Goal: Task Accomplishment & Management: Complete application form

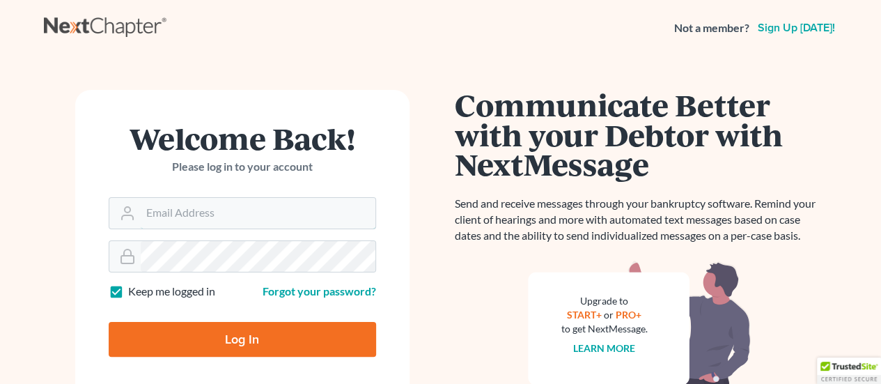
type input "[EMAIL_ADDRESS][DOMAIN_NAME]"
click at [194, 341] on input "Log In" at bounding box center [242, 339] width 267 height 35
type input "Thinking..."
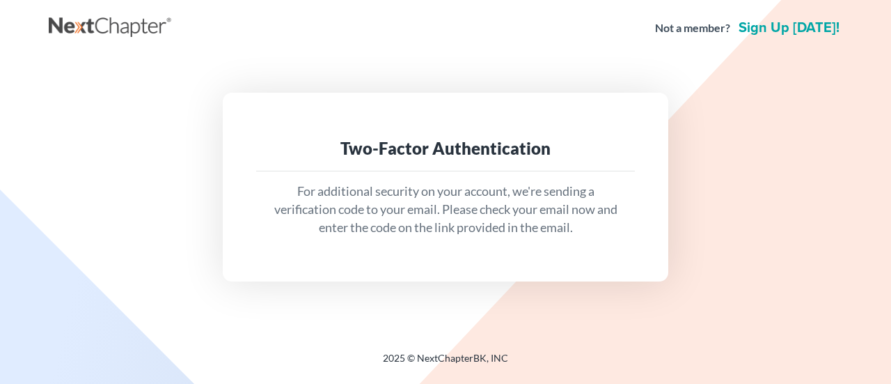
drag, startPoint x: 611, startPoint y: 253, endPoint x: 701, endPoint y: 235, distance: 92.3
click at [701, 235] on div "Two-Factor Authentication For additional security on your account, we're sendin…" at bounding box center [446, 187] width 780 height 188
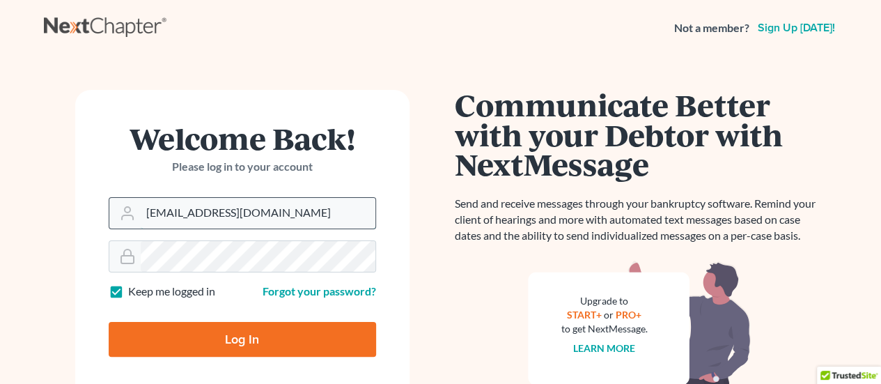
click at [221, 205] on input "[EMAIL_ADDRESS][DOMAIN_NAME]" at bounding box center [258, 213] width 235 height 31
type input "JohnTLongo"
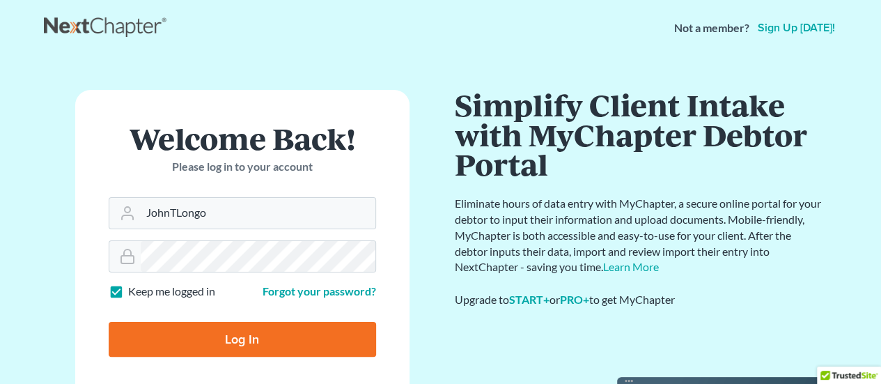
click at [213, 336] on input "Log In" at bounding box center [242, 339] width 267 height 35
type input "Thinking..."
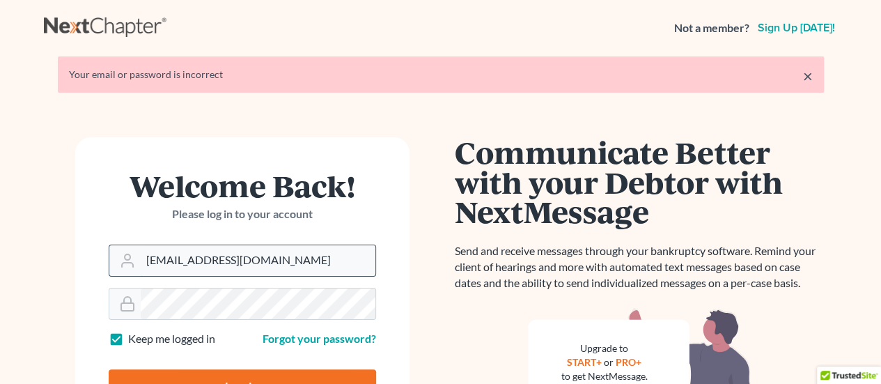
click at [233, 272] on input "[EMAIL_ADDRESS][DOMAIN_NAME]" at bounding box center [258, 260] width 235 height 31
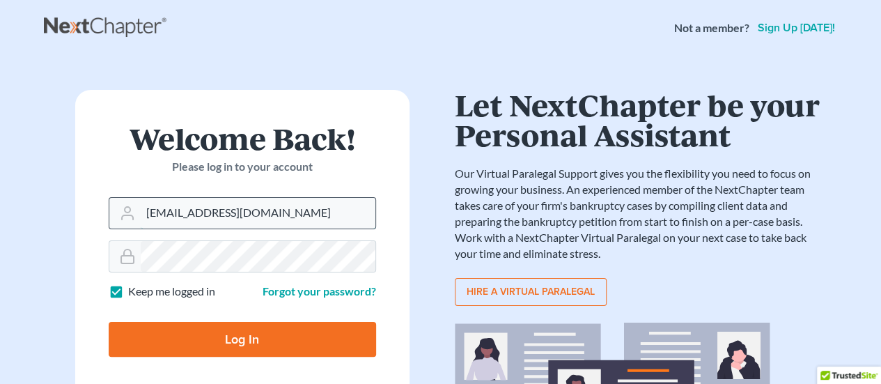
type input "jtlongopvd@gmail.com"
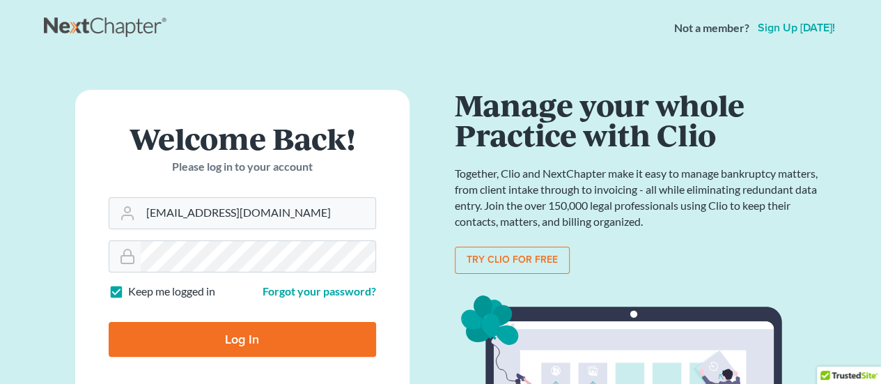
click at [231, 346] on input "Log In" at bounding box center [242, 339] width 267 height 35
type input "Thinking..."
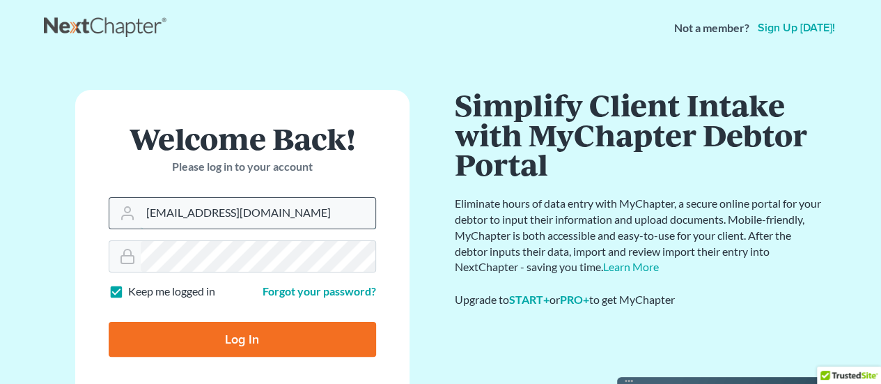
click at [309, 221] on input "[EMAIL_ADDRESS][DOMAIN_NAME]" at bounding box center [258, 213] width 235 height 31
type input "JohnTLongo"
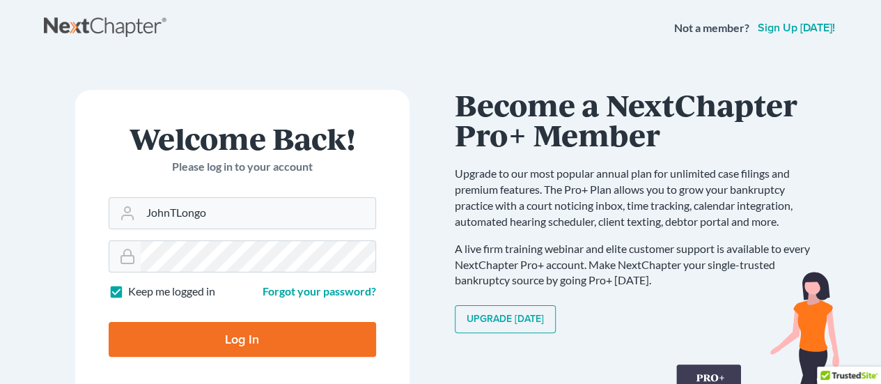
click at [235, 331] on input "Log In" at bounding box center [242, 339] width 267 height 35
type input "Thinking..."
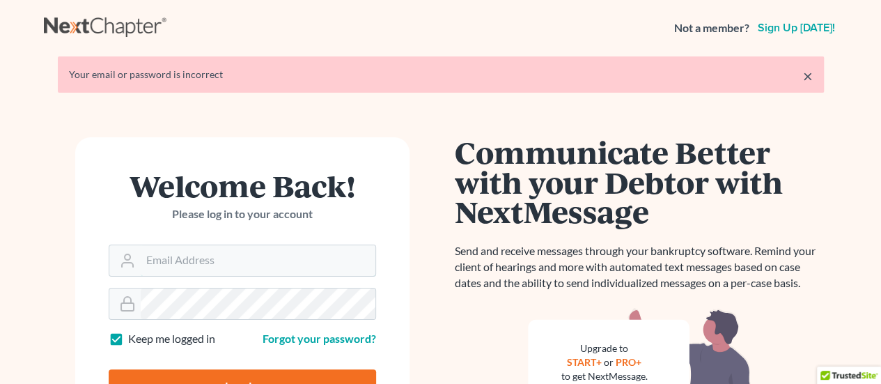
type input "[EMAIL_ADDRESS][DOMAIN_NAME]"
click at [263, 237] on div "Welcome Back! Please log in to your account" at bounding box center [242, 208] width 267 height 74
click at [210, 373] on input "Log In" at bounding box center [242, 386] width 267 height 35
type input "Thinking..."
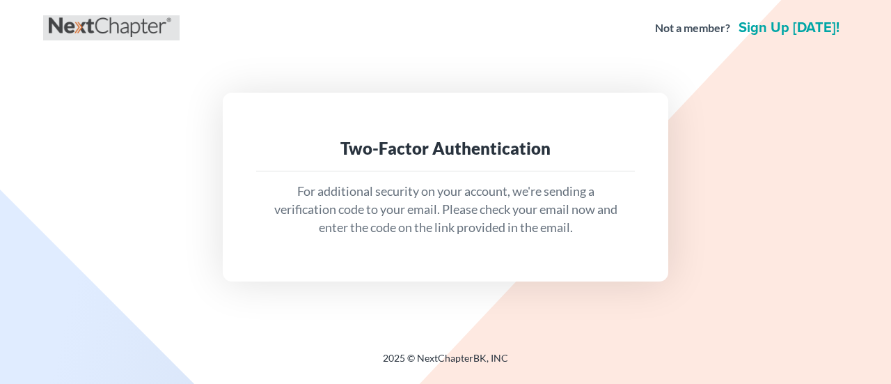
click at [99, 31] on link at bounding box center [111, 27] width 125 height 25
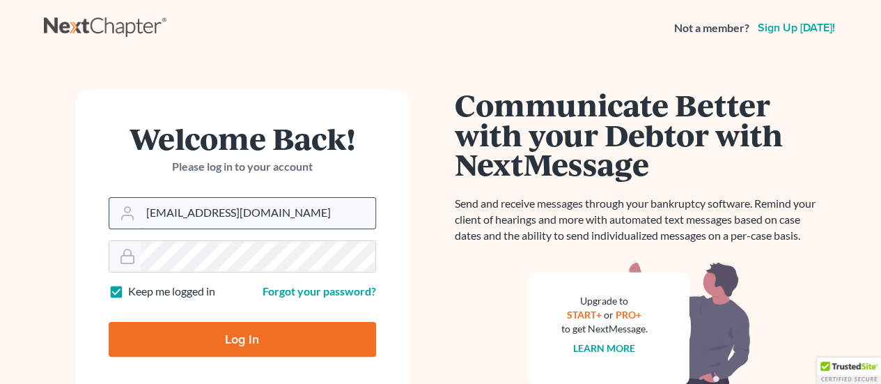
click at [311, 211] on input "jtlongo@citadelpc.com" at bounding box center [258, 213] width 235 height 31
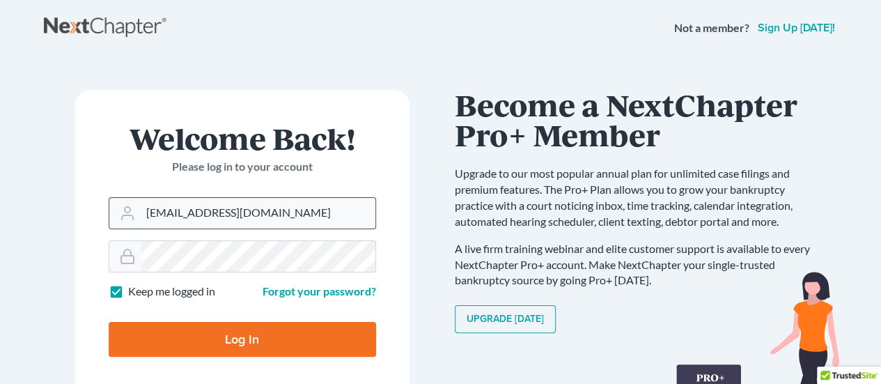
click at [279, 212] on input "jtlongo@citadelpc.com" at bounding box center [258, 213] width 235 height 31
type input "JohnTLongo"
click at [286, 289] on link "Forgot your password?" at bounding box center [320, 290] width 114 height 13
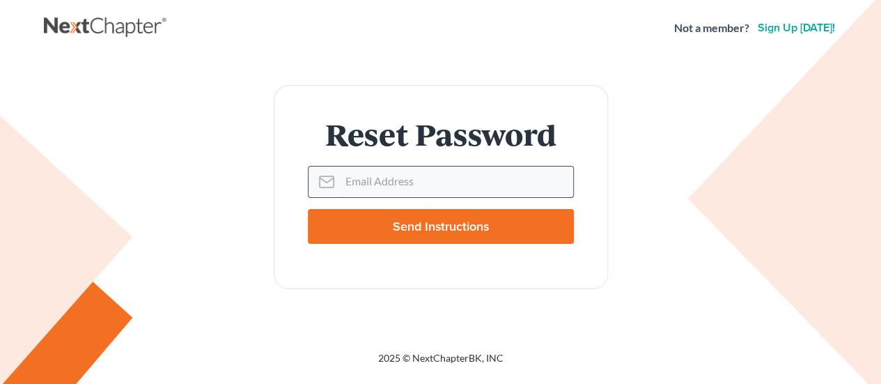
click at [365, 186] on input "Email Address" at bounding box center [456, 181] width 233 height 31
type input "jtlongopvd@gmail.com"
click at [457, 234] on input "Send Instructions" at bounding box center [441, 226] width 266 height 35
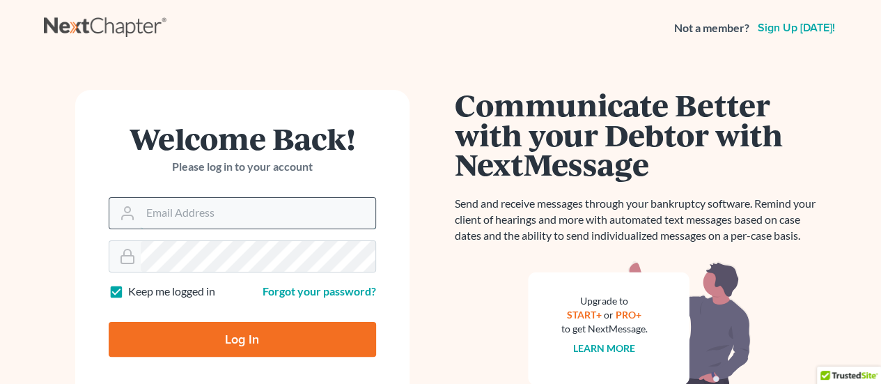
type input "JohnTLongo"
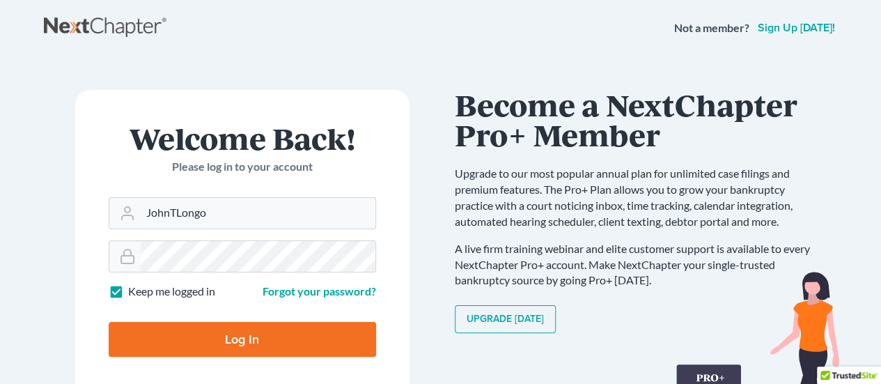
click at [247, 331] on input "Log In" at bounding box center [242, 339] width 267 height 35
type input "Thinking..."
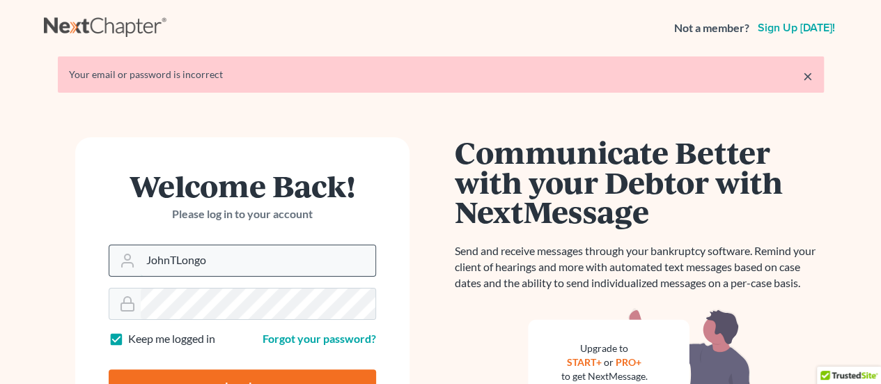
click at [256, 258] on input "JohnTLongo" at bounding box center [258, 260] width 235 height 31
type input "J"
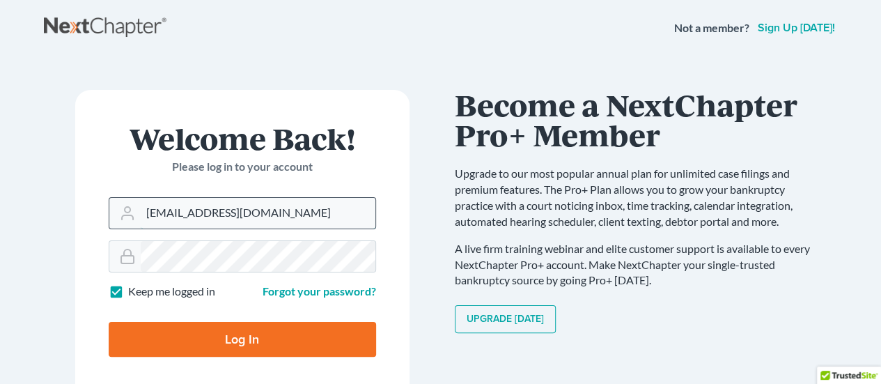
type input "jtlongopvd@gmail.com"
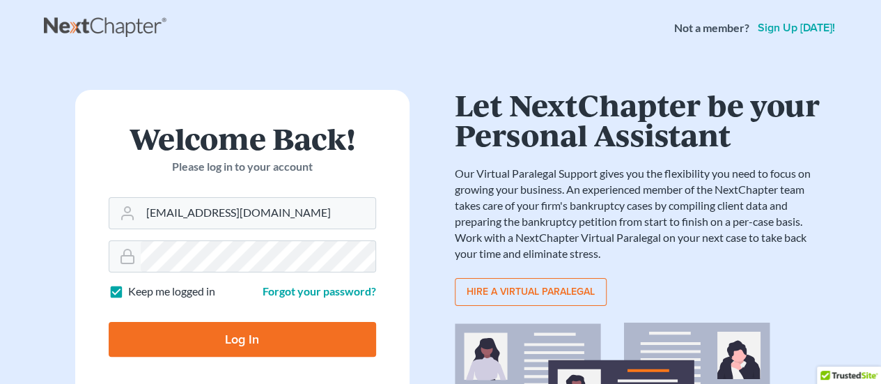
click at [194, 348] on input "Log In" at bounding box center [242, 339] width 267 height 35
type input "Thinking..."
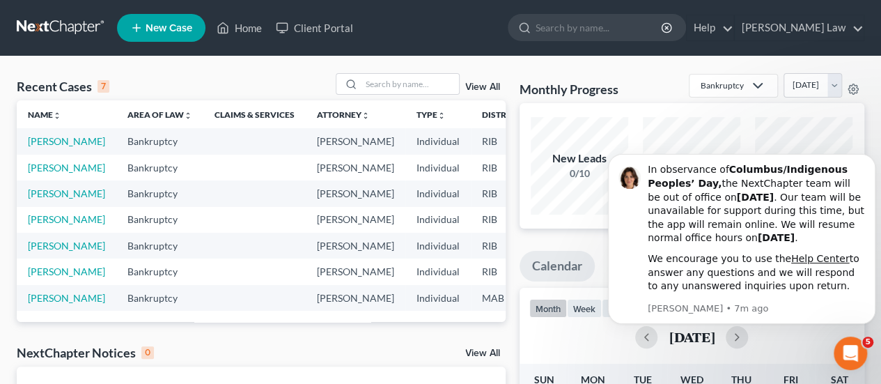
click at [162, 23] on span "New Case" at bounding box center [169, 28] width 47 height 10
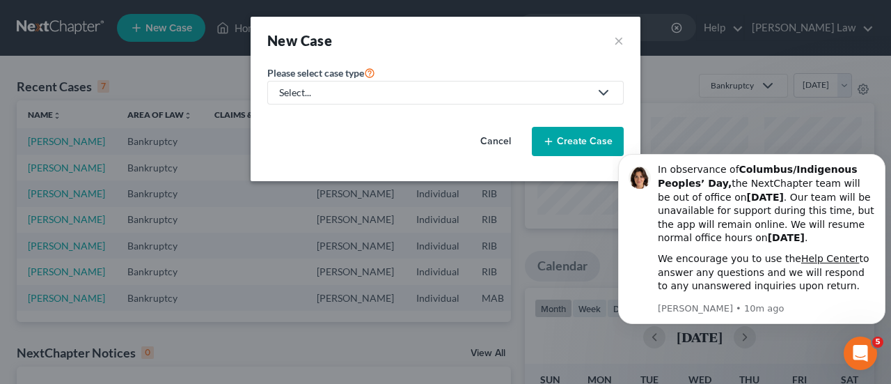
click at [605, 92] on polyline at bounding box center [604, 93] width 8 height 4
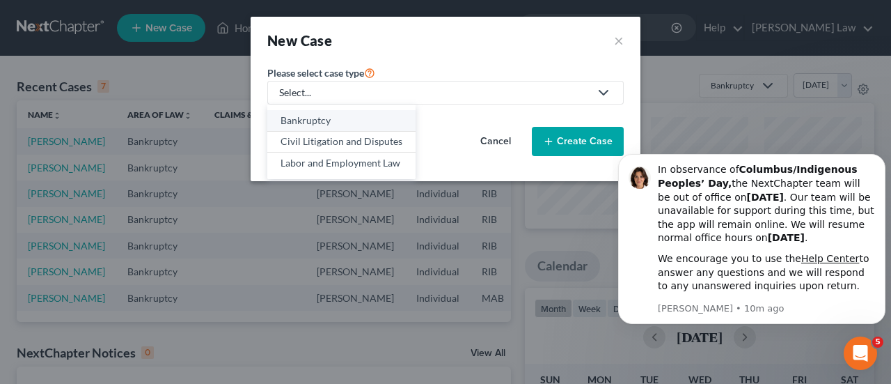
click at [340, 118] on div "Bankruptcy" at bounding box center [342, 121] width 122 height 14
select select "71"
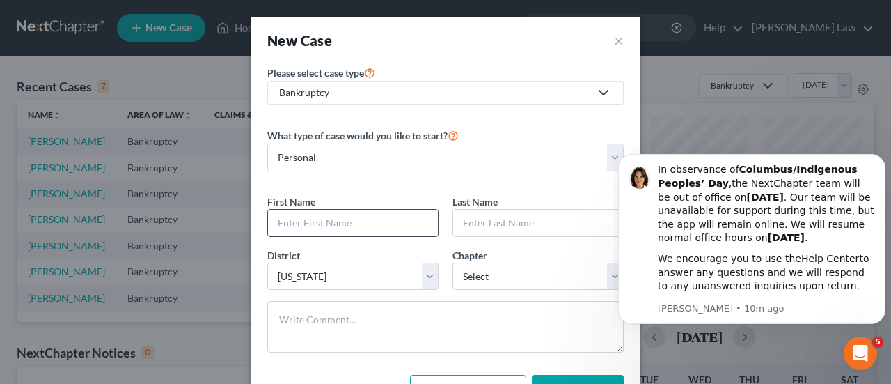
click at [293, 223] on input "text" at bounding box center [353, 223] width 170 height 26
type input "[PERSON_NAME]"
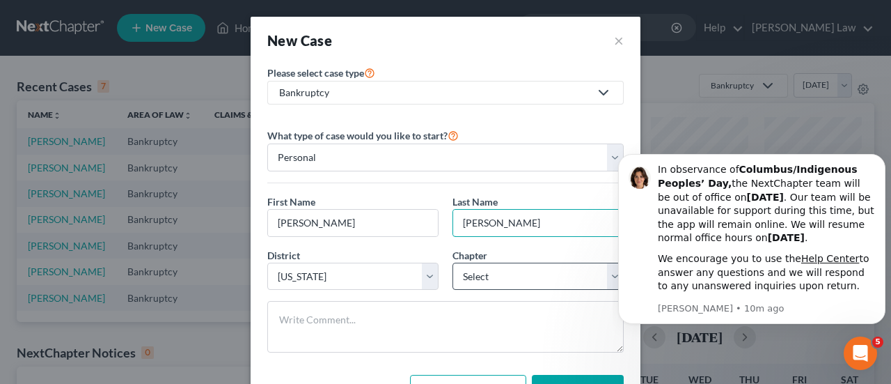
type input "[PERSON_NAME]"
click at [604, 267] on select "Select 7 11 12 13" at bounding box center [538, 277] width 171 height 28
select select "0"
click at [453, 263] on select "Select 7 11 12 13" at bounding box center [538, 277] width 171 height 28
drag, startPoint x: 531, startPoint y: 29, endPoint x: 645, endPoint y: 57, distance: 117.7
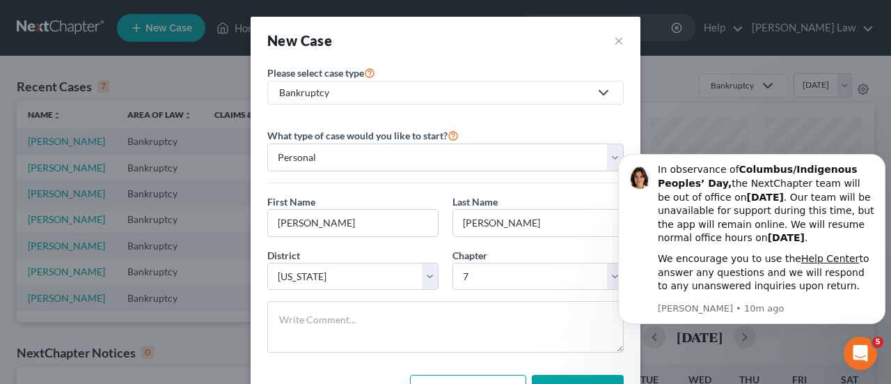
click at [537, 26] on div "New Case ×" at bounding box center [446, 40] width 390 height 47
click at [884, 162] on icon "Dismiss notification" at bounding box center [882, 159] width 8 height 8
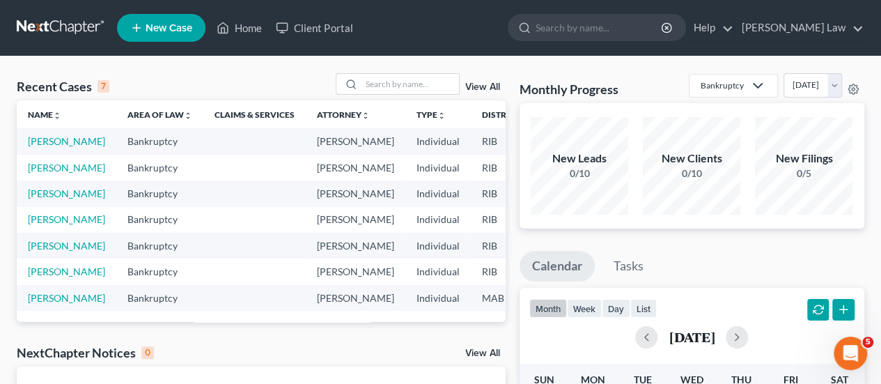
drag, startPoint x: 882, startPoint y: 126, endPoint x: 875, endPoint y: 164, distance: 38.2
click at [142, 34] on icon at bounding box center [136, 28] width 13 height 17
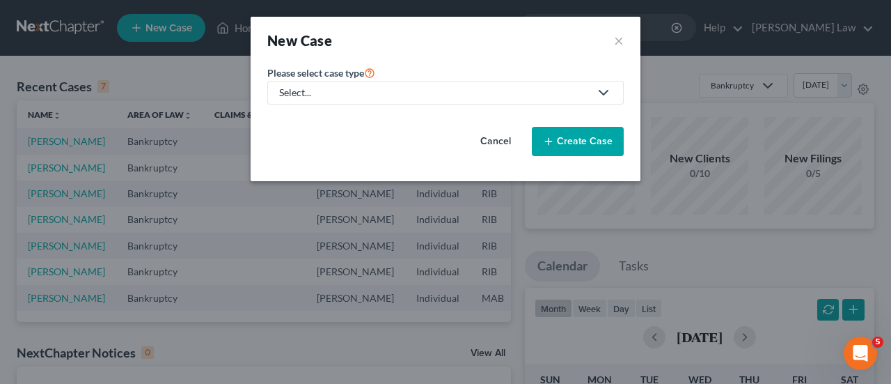
click at [372, 97] on div "Select..." at bounding box center [434, 93] width 311 height 14
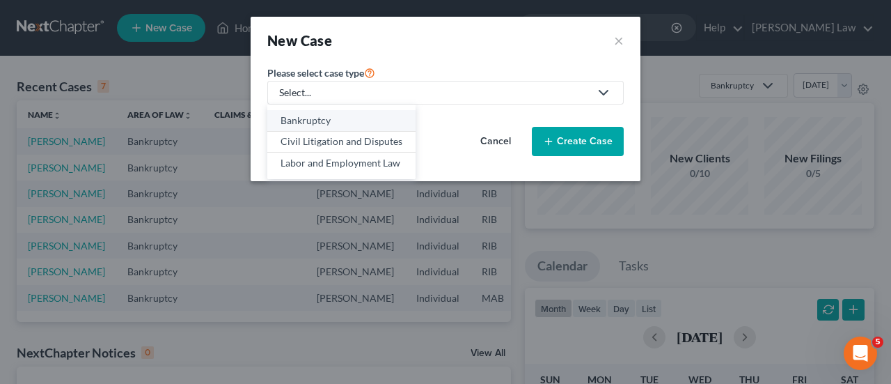
click at [365, 119] on div "Bankruptcy" at bounding box center [342, 121] width 122 height 14
select select "71"
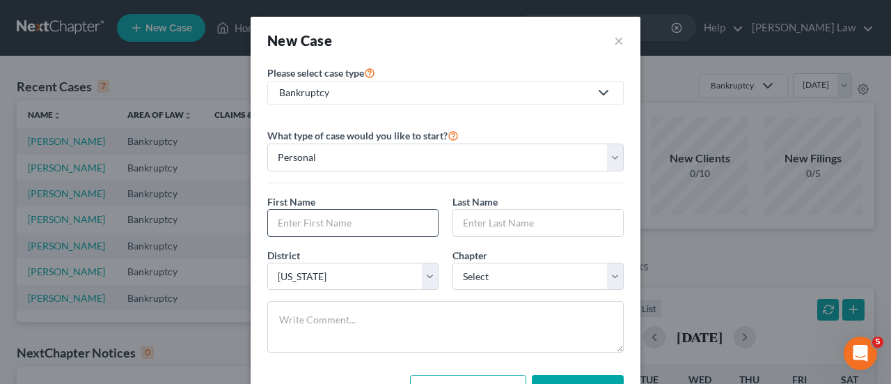
click at [343, 219] on input "text" at bounding box center [353, 223] width 170 height 26
type input "[PERSON_NAME]"
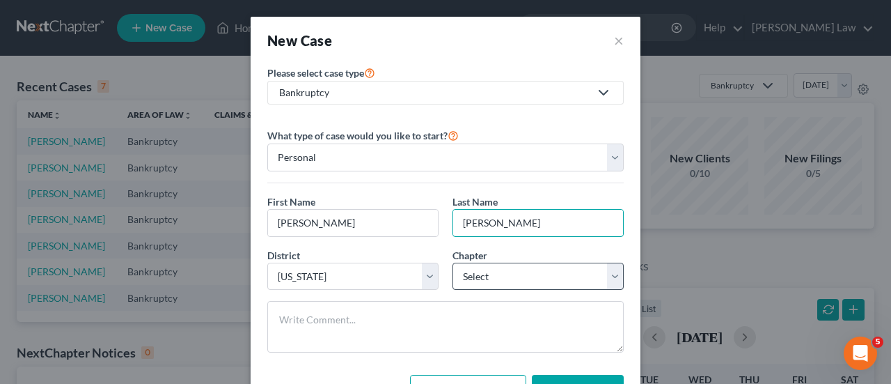
type input "[PERSON_NAME]"
click at [607, 270] on select "Select 7 11 12 13" at bounding box center [538, 277] width 171 height 28
select select "0"
click at [453, 263] on select "Select 7 11 12 13" at bounding box center [538, 277] width 171 height 28
click at [489, 33] on div "New Case ×" at bounding box center [445, 41] width 357 height 20
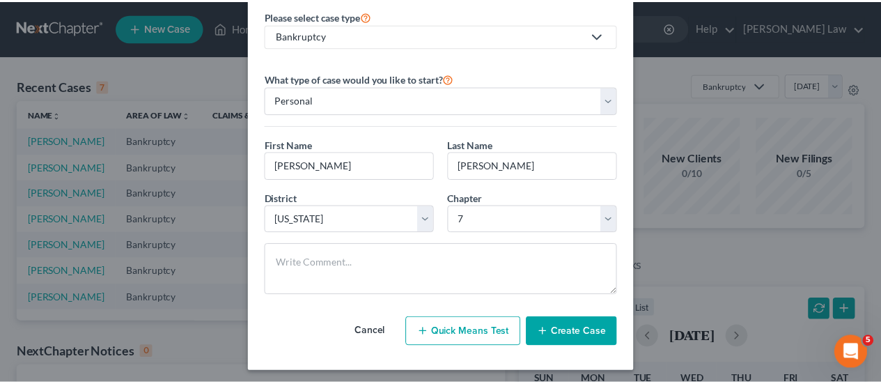
scroll to position [59, 0]
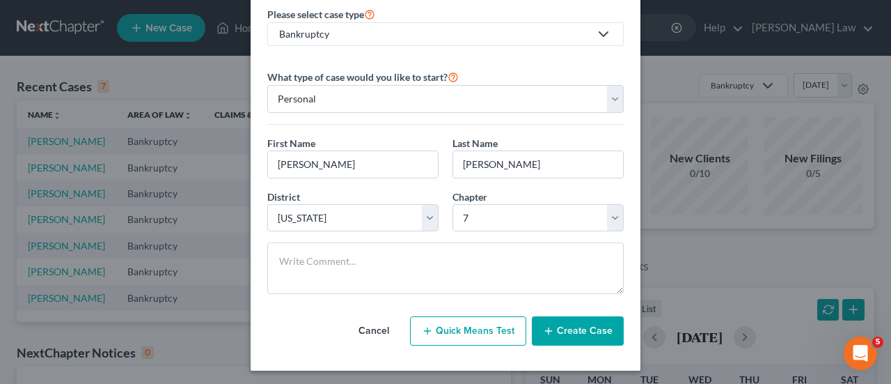
click at [566, 334] on button "Create Case" at bounding box center [578, 330] width 92 height 29
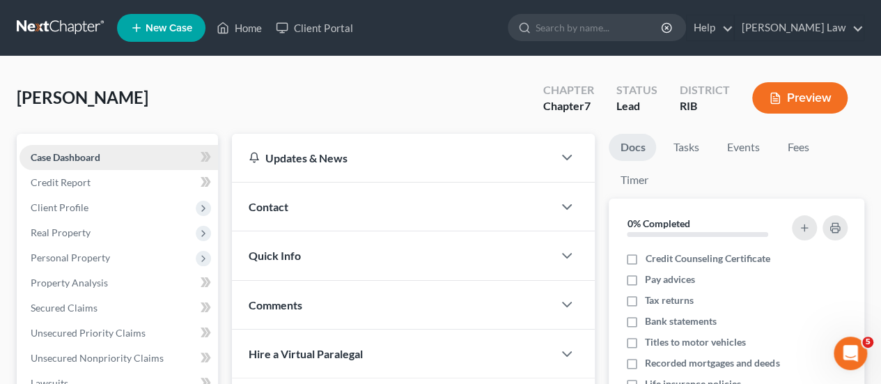
click at [118, 156] on link "Case Dashboard" at bounding box center [119, 157] width 198 height 25
click at [86, 182] on span "Credit Report" at bounding box center [61, 182] width 60 height 12
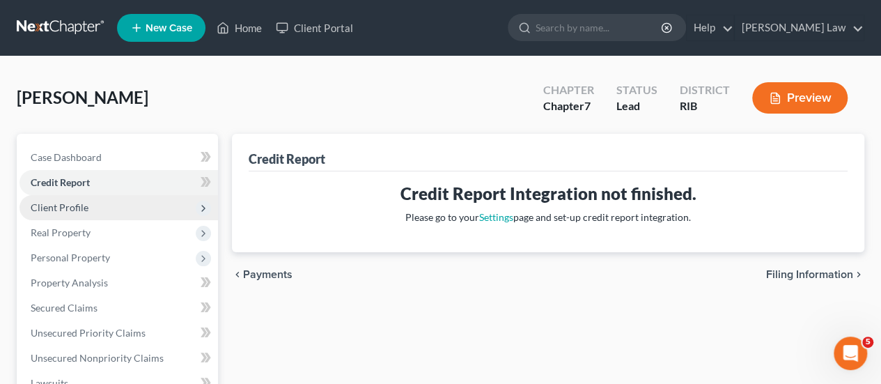
click at [63, 210] on span "Client Profile" at bounding box center [60, 207] width 58 height 12
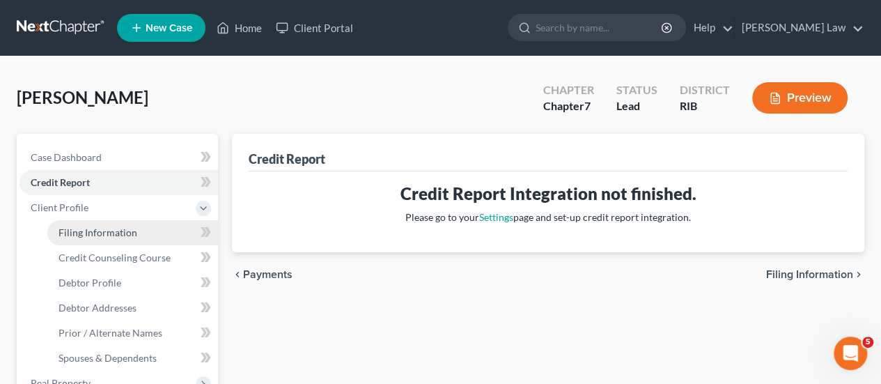
click at [102, 232] on span "Filing Information" at bounding box center [98, 232] width 79 height 12
select select "1"
select select "0"
select select "71"
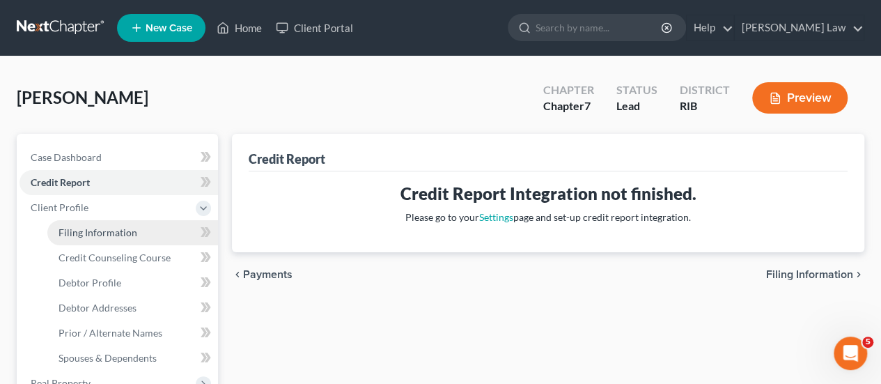
select select "0"
select select "41"
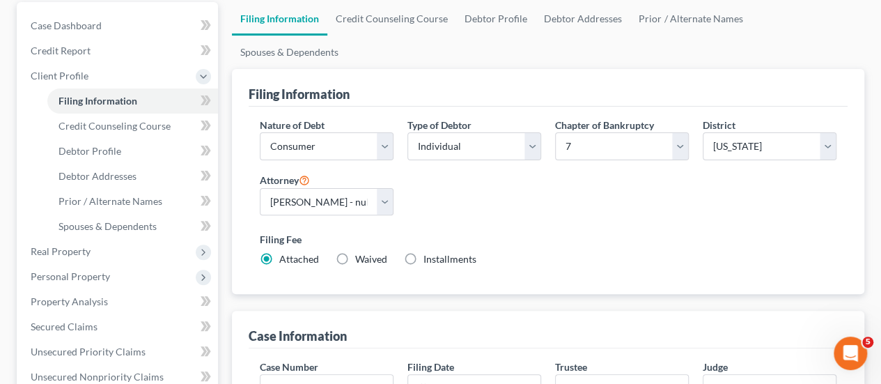
scroll to position [141, 0]
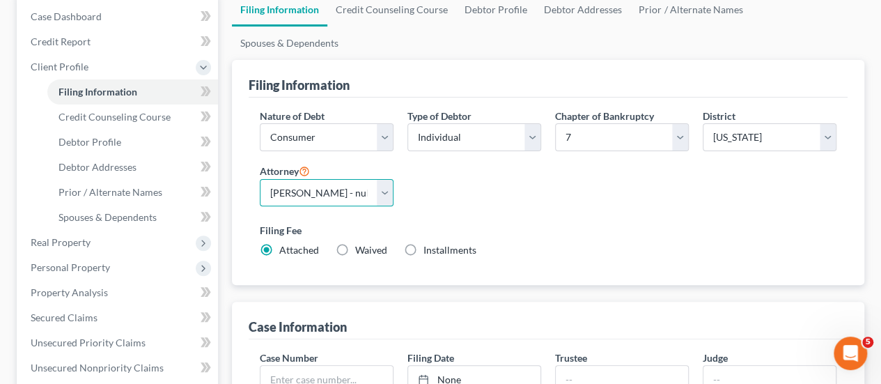
click at [377, 179] on select "Select [PERSON_NAME] - null" at bounding box center [327, 193] width 134 height 28
click at [260, 179] on select "Select [PERSON_NAME] - null" at bounding box center [327, 193] width 134 height 28
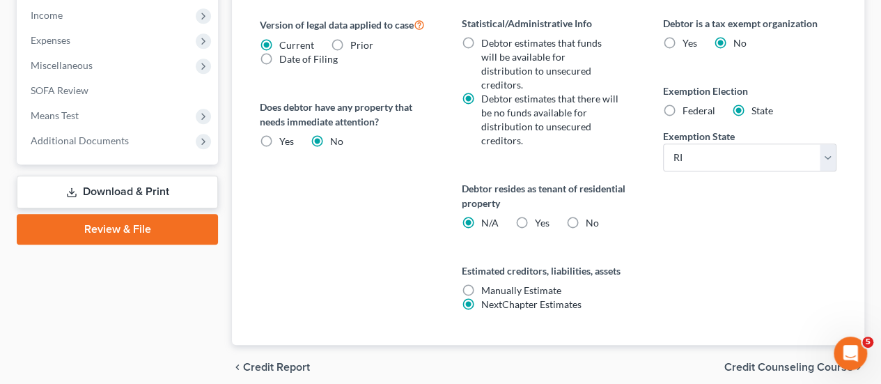
scroll to position [601, 0]
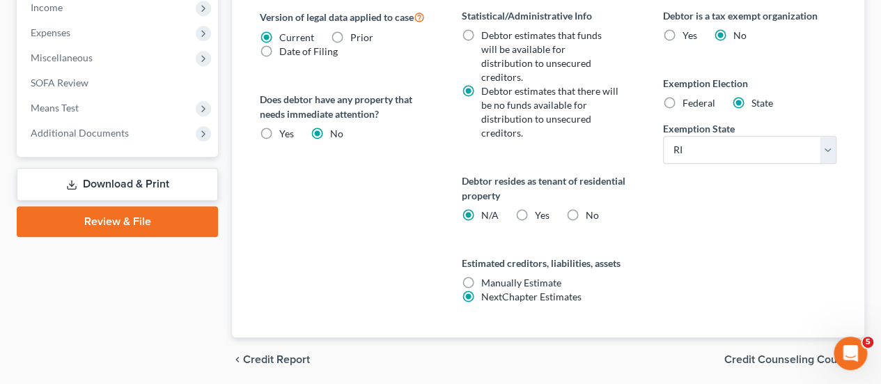
click at [768, 354] on span "Credit Counseling Course" at bounding box center [788, 359] width 129 height 11
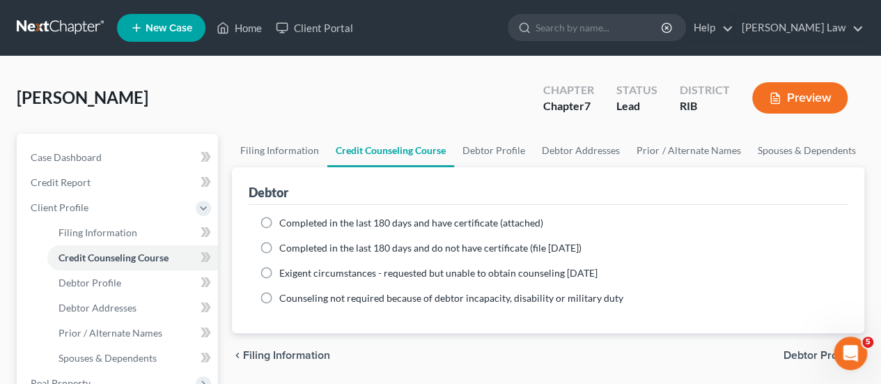
click at [279, 219] on label "Completed in the last 180 days and have certificate (attached)" at bounding box center [411, 223] width 264 height 14
click at [285, 219] on input "Completed in the last 180 days and have certificate (attached)" at bounding box center [289, 220] width 9 height 9
radio input "true"
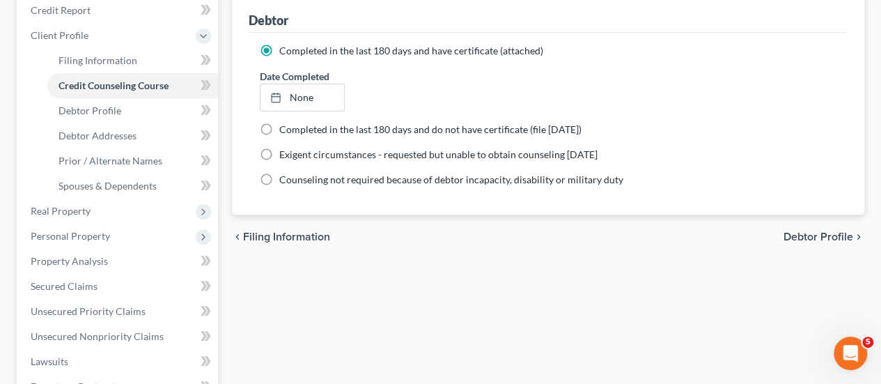
scroll to position [192, 0]
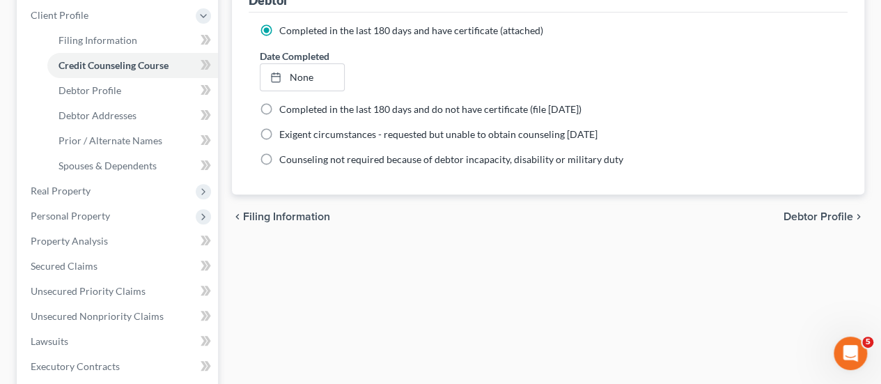
click at [816, 221] on span "Debtor Profile" at bounding box center [819, 216] width 70 height 11
select select "0"
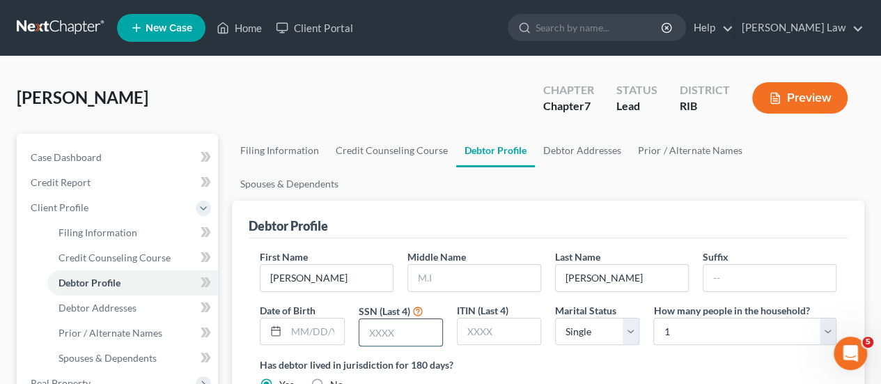
click at [379, 319] on input "text" at bounding box center [400, 332] width 83 height 26
type input "9837"
click at [318, 318] on input "text" at bounding box center [314, 331] width 57 height 26
click at [302, 318] on input "11041996" at bounding box center [314, 331] width 57 height 26
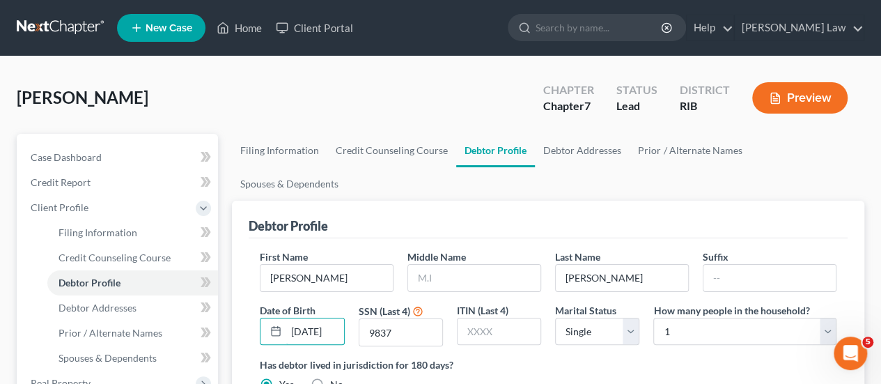
type input "[DATE]"
click at [823, 318] on select "Select 1 2 3 4 5 6 7 8 9 10 11 12 13 14 15 16 17 18 19 20" at bounding box center [744, 332] width 183 height 28
select select "2"
click at [653, 318] on select "Select 1 2 3 4 5 6 7 8 9 10 11 12 13 14 15 16 17 18 19 20" at bounding box center [744, 332] width 183 height 28
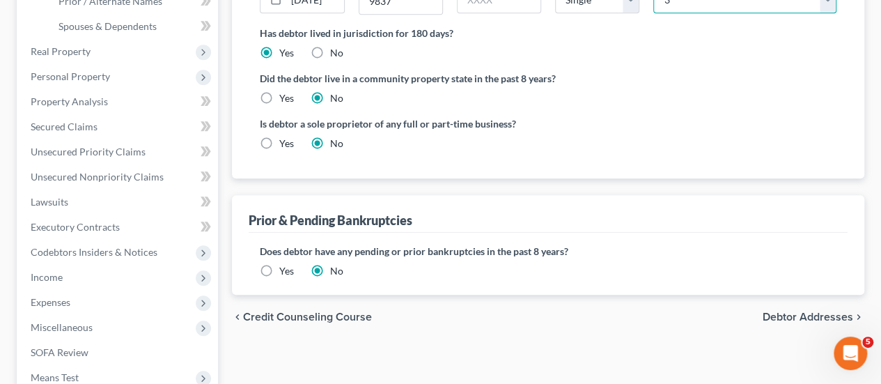
scroll to position [333, 0]
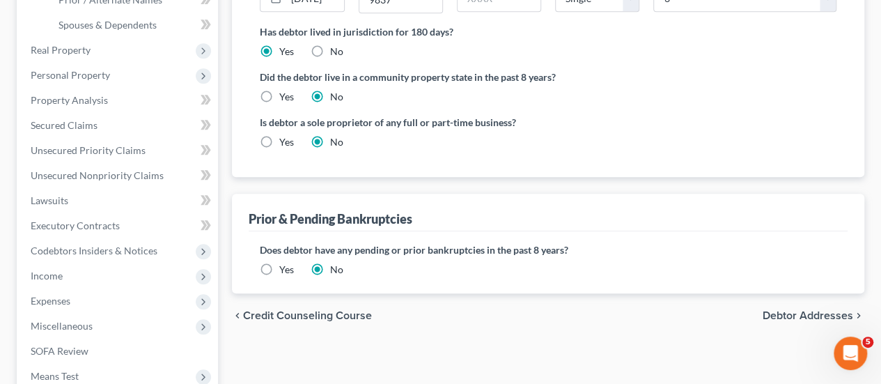
click at [817, 310] on span "Debtor Addresses" at bounding box center [808, 315] width 91 height 11
select select "0"
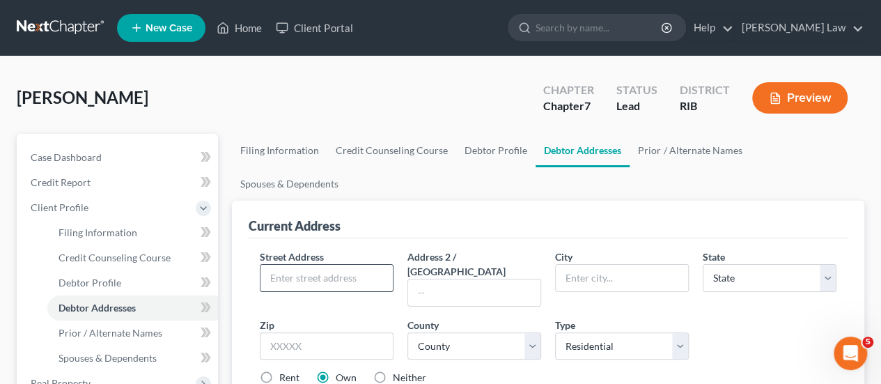
click at [352, 265] on input "text" at bounding box center [326, 278] width 132 height 26
type input "[STREET_ADDRESS][PERSON_NAME]"
type input "[GEOGRAPHIC_DATA]"
select select "41"
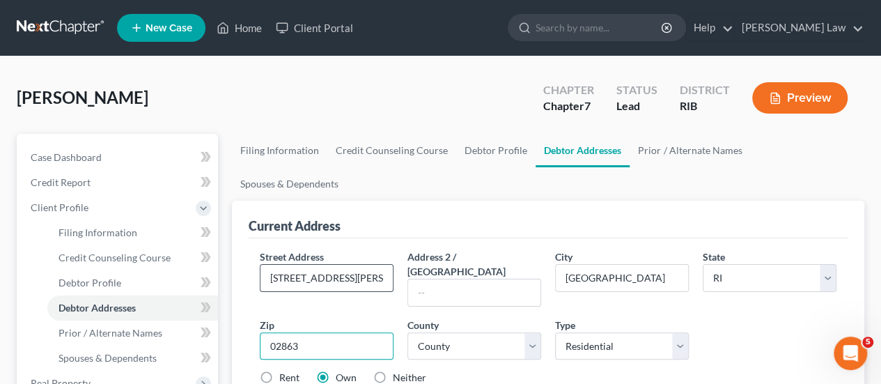
type input "02863"
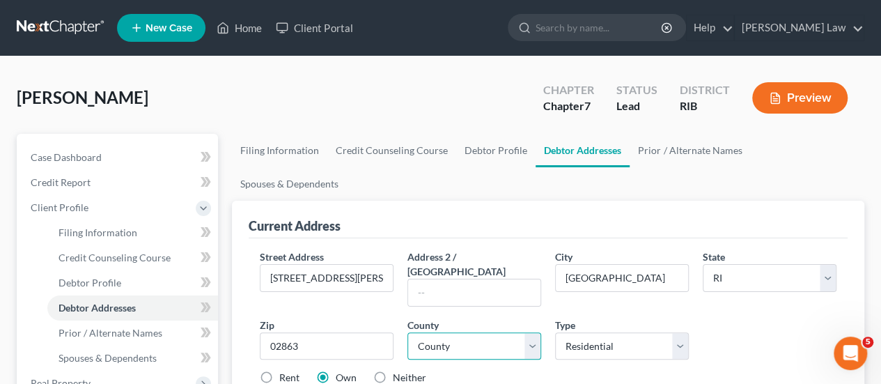
click at [533, 332] on select "County [GEOGRAPHIC_DATA] [GEOGRAPHIC_DATA] [GEOGRAPHIC_DATA] [GEOGRAPHIC_DATA] …" at bounding box center [474, 346] width 134 height 28
select select "3"
click at [407, 332] on select "County [GEOGRAPHIC_DATA] [GEOGRAPHIC_DATA] [GEOGRAPHIC_DATA] [GEOGRAPHIC_DATA] …" at bounding box center [474, 346] width 134 height 28
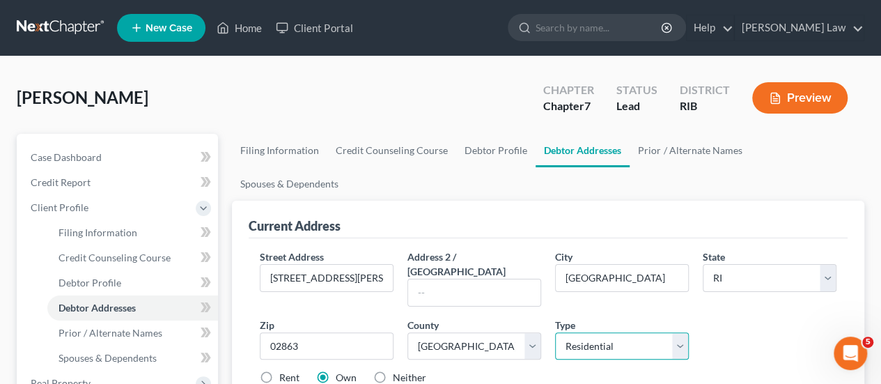
click at [678, 332] on select "Select Residential Mailing Rental Business" at bounding box center [622, 346] width 134 height 28
click at [555, 332] on select "Select Residential Mailing Rental Business" at bounding box center [622, 346] width 134 height 28
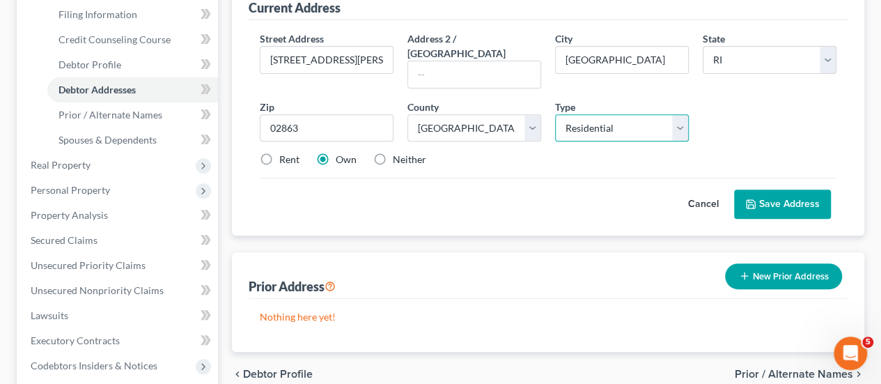
scroll to position [217, 0]
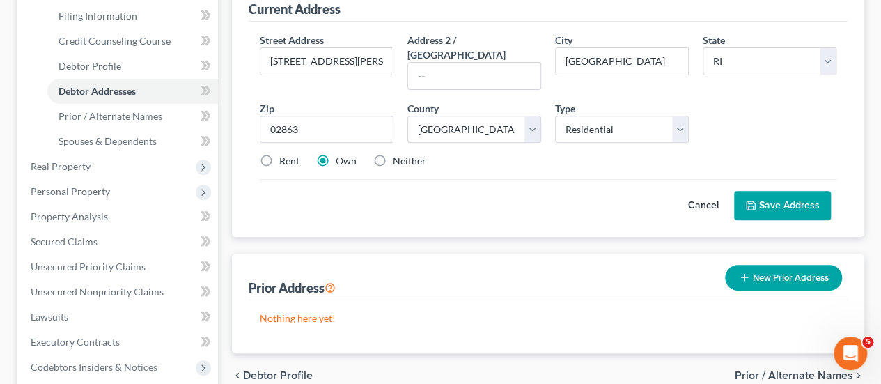
click at [801, 370] on span "Prior / Alternate Names" at bounding box center [794, 375] width 118 height 11
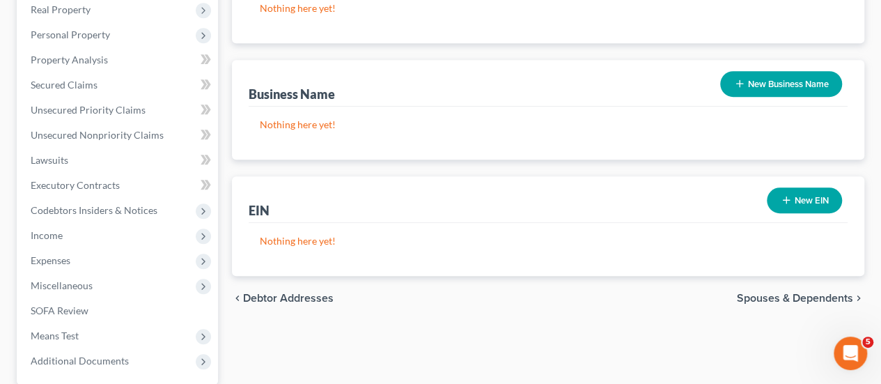
scroll to position [375, 0]
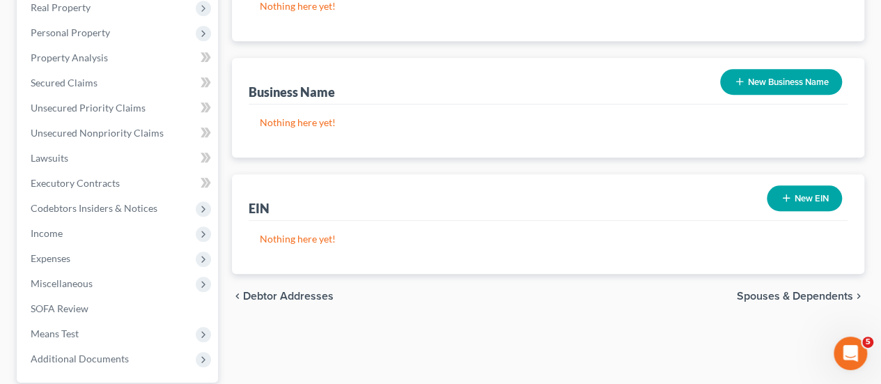
click at [793, 290] on span "Spouses & Dependents" at bounding box center [795, 295] width 116 height 11
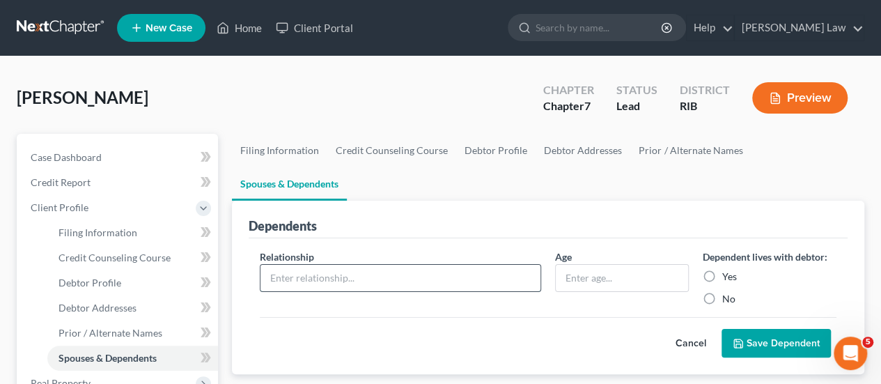
click at [503, 265] on input "text" at bounding box center [400, 278] width 280 height 26
click at [722, 270] on label "Yes" at bounding box center [729, 277] width 15 height 14
click at [728, 270] on input "Yes" at bounding box center [732, 274] width 9 height 9
radio input "true"
click at [460, 265] on input "text" at bounding box center [400, 278] width 280 height 26
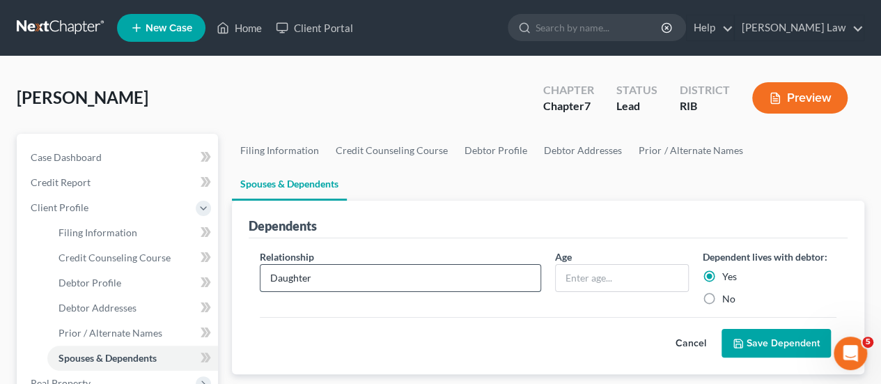
type input "Daughter"
type input "7"
click at [746, 329] on button "Save Dependent" at bounding box center [776, 343] width 109 height 29
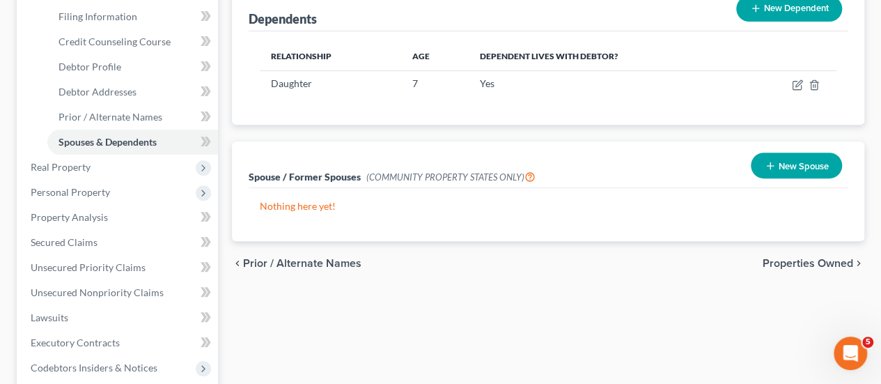
scroll to position [218, 0]
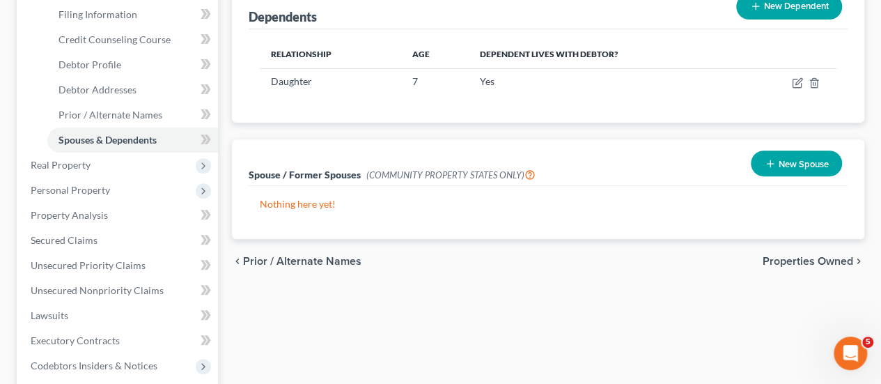
click at [813, 256] on span "Properties Owned" at bounding box center [808, 261] width 91 height 11
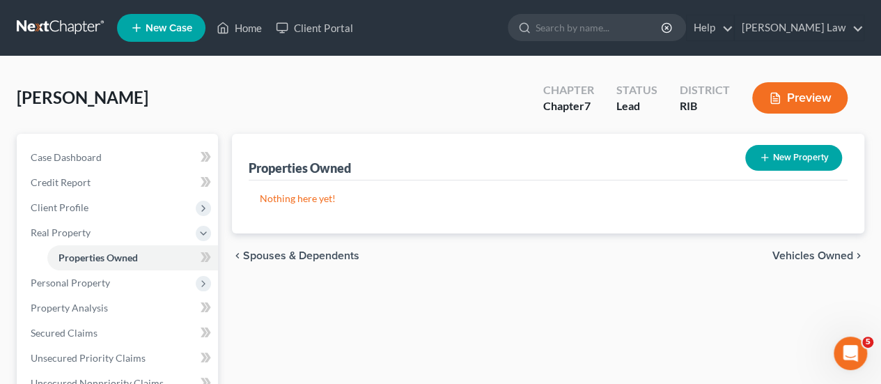
click at [765, 146] on button "New Property" at bounding box center [793, 158] width 97 height 26
select select "0"
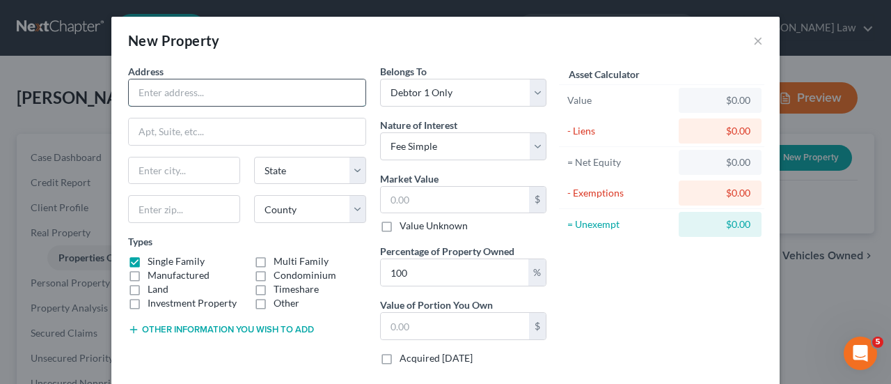
click at [156, 92] on input "text" at bounding box center [247, 92] width 237 height 26
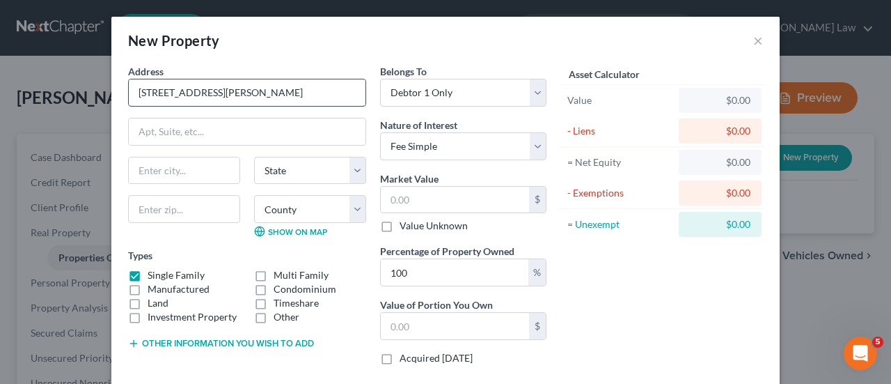
type input "[STREET_ADDRESS][PERSON_NAME]"
type input "[GEOGRAPHIC_DATA]"
select select "41"
type input "02863"
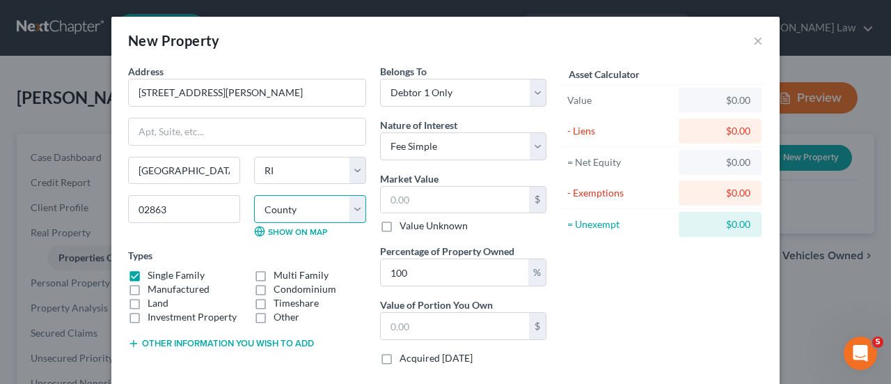
click at [352, 201] on select "County [GEOGRAPHIC_DATA] [GEOGRAPHIC_DATA] [GEOGRAPHIC_DATA] [GEOGRAPHIC_DATA] …" at bounding box center [310, 209] width 112 height 28
select select "3"
click at [254, 195] on select "County [GEOGRAPHIC_DATA] [GEOGRAPHIC_DATA] [GEOGRAPHIC_DATA] [GEOGRAPHIC_DATA] …" at bounding box center [310, 209] width 112 height 28
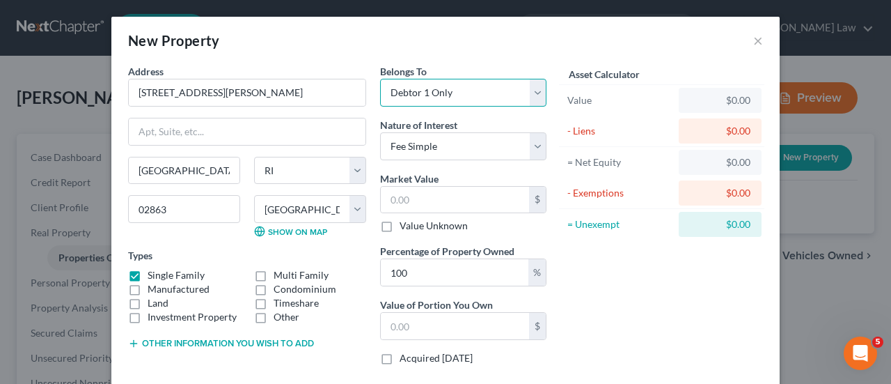
click at [531, 94] on select "Select Debtor 1 Only Debtor 2 Only Debtor 1 And Debtor 2 Only At Least One Of T…" at bounding box center [463, 93] width 166 height 28
select select "3"
click at [380, 79] on select "Select Debtor 1 Only Debtor 2 Only Debtor 1 And Debtor 2 Only At Least One Of T…" at bounding box center [463, 93] width 166 height 28
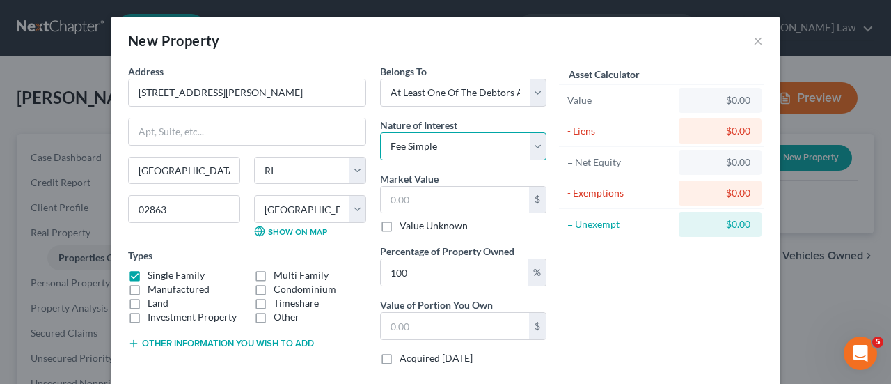
click at [531, 146] on select "Select Fee Simple Joint Tenant Life Estate Equitable Interest Future Interest T…" at bounding box center [463, 146] width 166 height 28
select select "6"
click at [380, 132] on select "Select Fee Simple Joint Tenant Life Estate Equitable Interest Future Interest T…" at bounding box center [463, 146] width 166 height 28
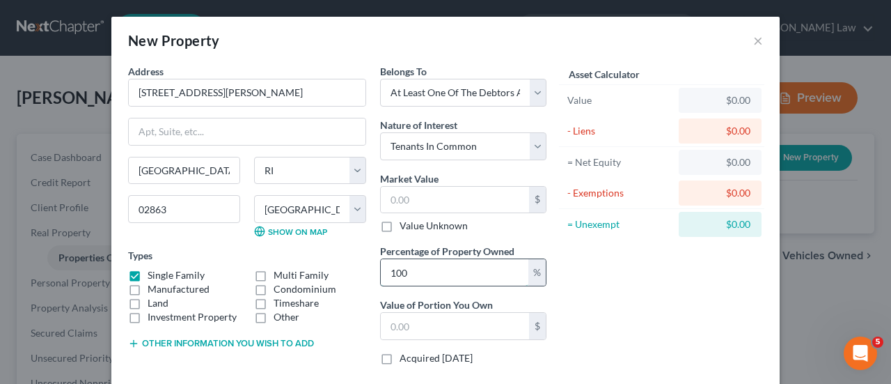
click at [417, 279] on input "100" at bounding box center [455, 272] width 148 height 26
type input "1"
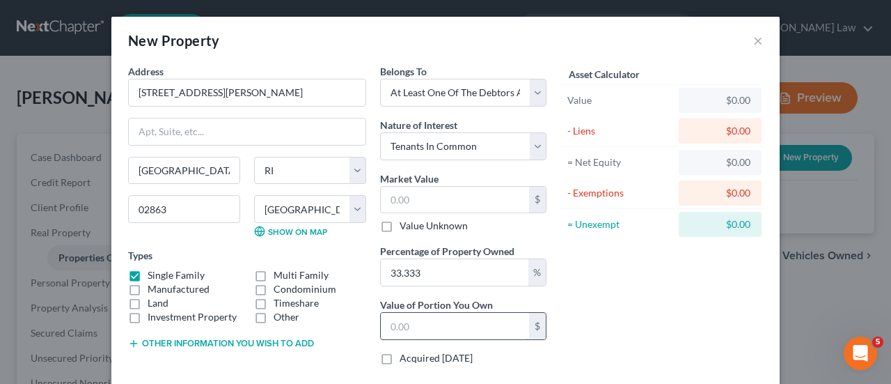
click at [411, 325] on input "text" at bounding box center [455, 326] width 148 height 26
type input "100"
type input "105,000"
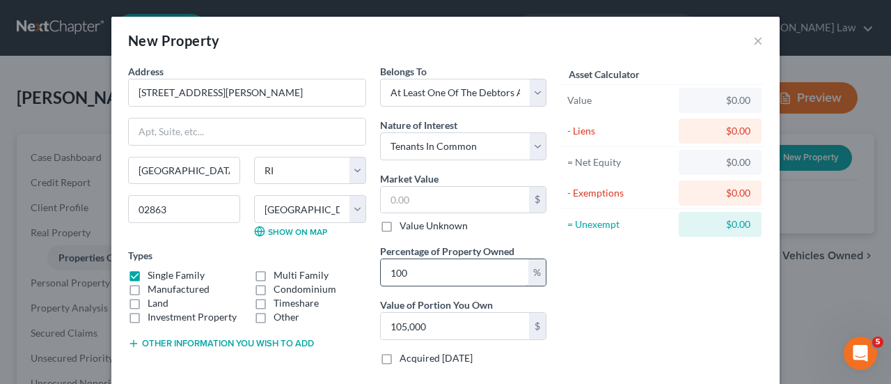
click at [426, 268] on input "100" at bounding box center [455, 272] width 148 height 26
type input "10"
type input "1"
type input "33.3333"
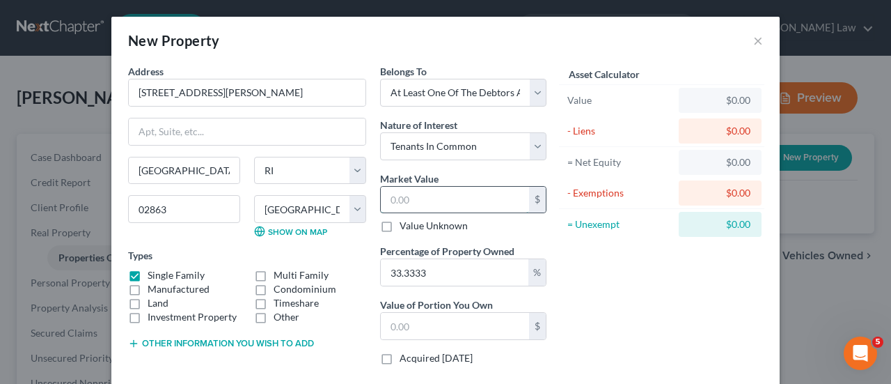
click at [438, 202] on input "text" at bounding box center [455, 200] width 148 height 26
type input "3"
type input "0.99"
type input "31"
type input "10.33"
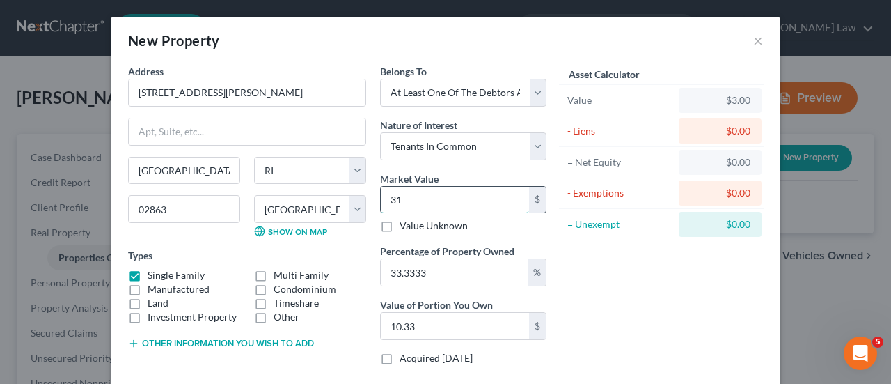
type input "315"
type input "104.99"
type input "3150"
type input "1,049.99"
type input "3,1500"
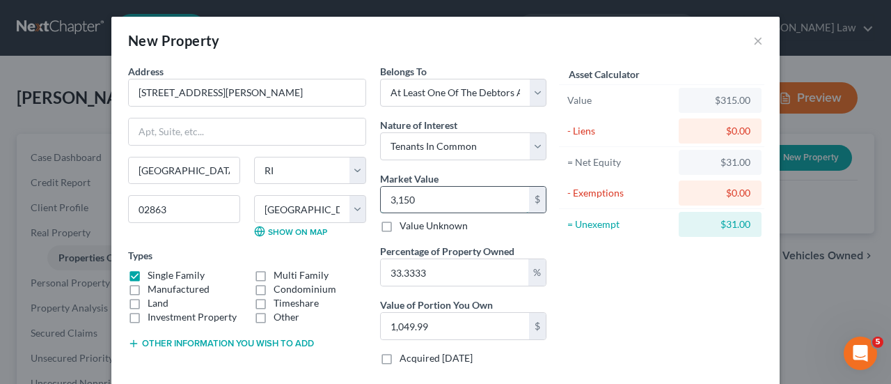
type input "10,499.98"
type input "31,5000"
type input "104,999.89"
type input "315,000"
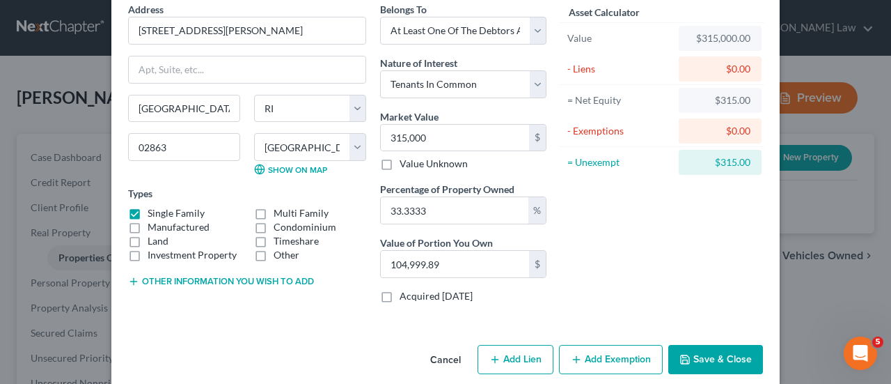
scroll to position [77, 0]
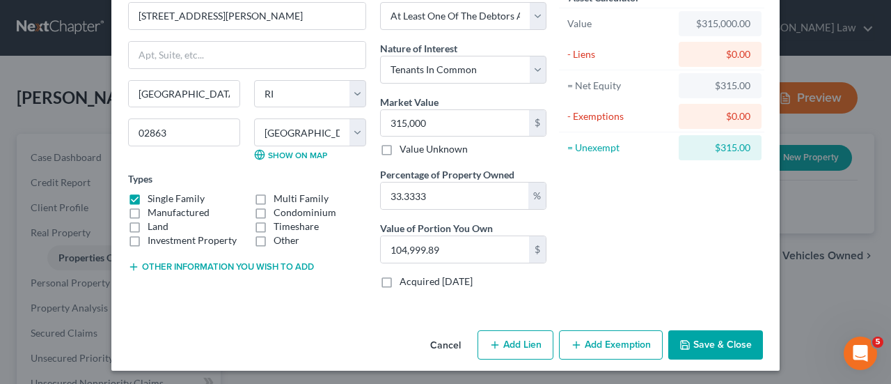
click at [511, 340] on button "Add Lien" at bounding box center [516, 344] width 76 height 29
select select "3"
select select "0"
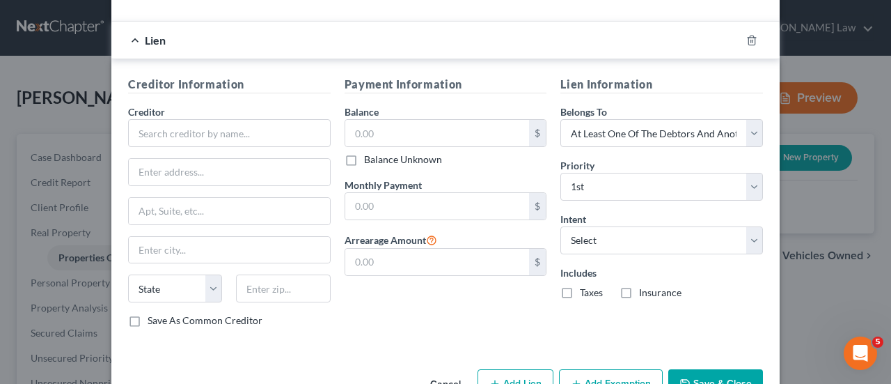
scroll to position [369, 0]
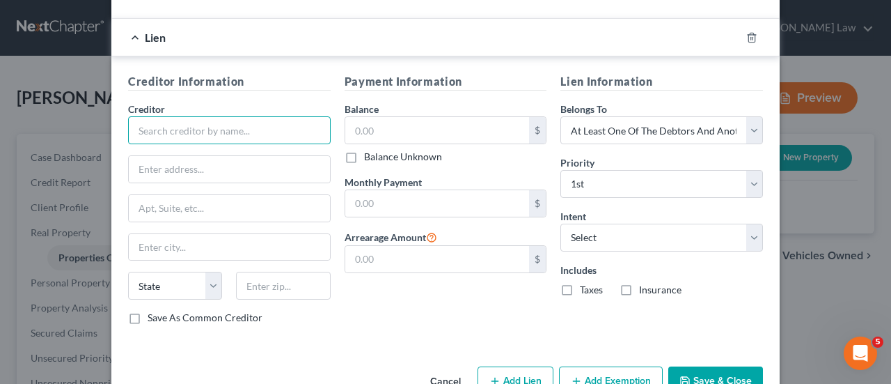
click at [211, 127] on input "text" at bounding box center [229, 130] width 203 height 28
type input "RI Housing"
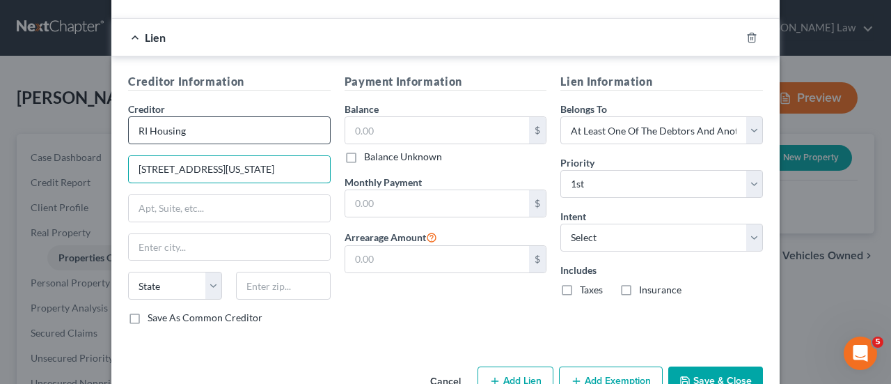
type input "[STREET_ADDRESS][US_STATE]"
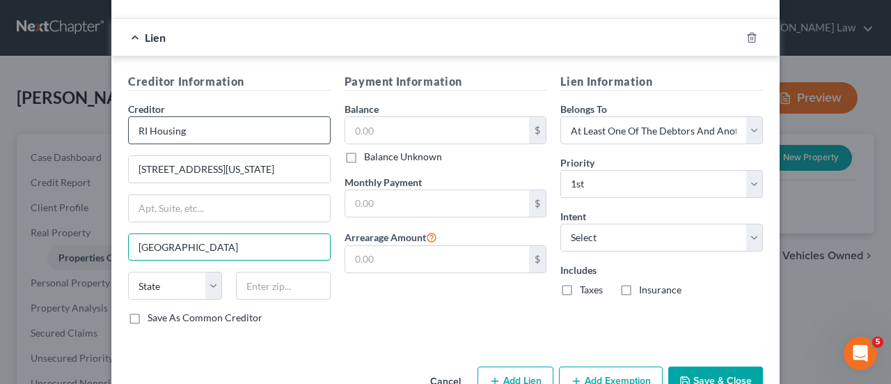
type input "[GEOGRAPHIC_DATA]"
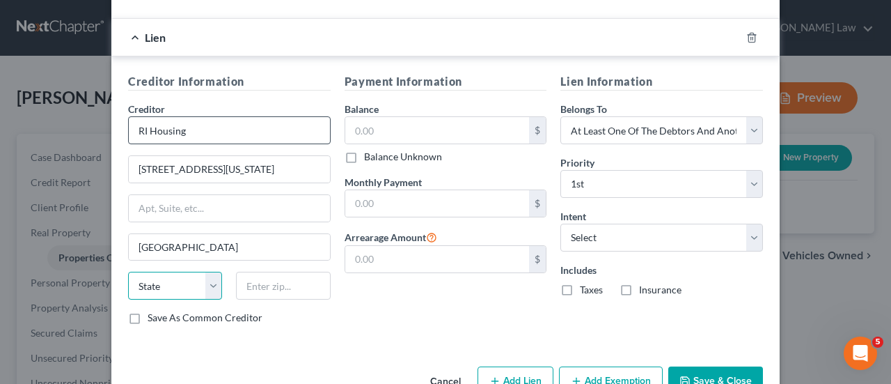
select select "41"
type input "02903"
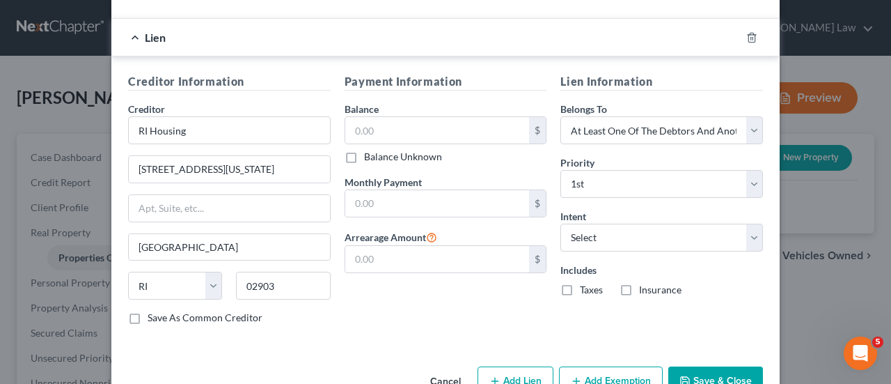
click at [148, 316] on label "Save As Common Creditor" at bounding box center [205, 318] width 115 height 14
click at [153, 316] on input "Save As Common Creditor" at bounding box center [157, 315] width 9 height 9
checkbox input "true"
click at [393, 132] on input "text" at bounding box center [437, 130] width 185 height 26
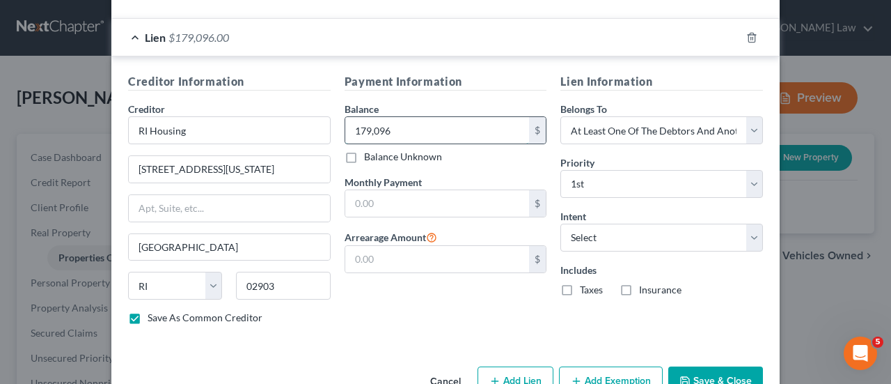
type input "179,096"
type input "1,507"
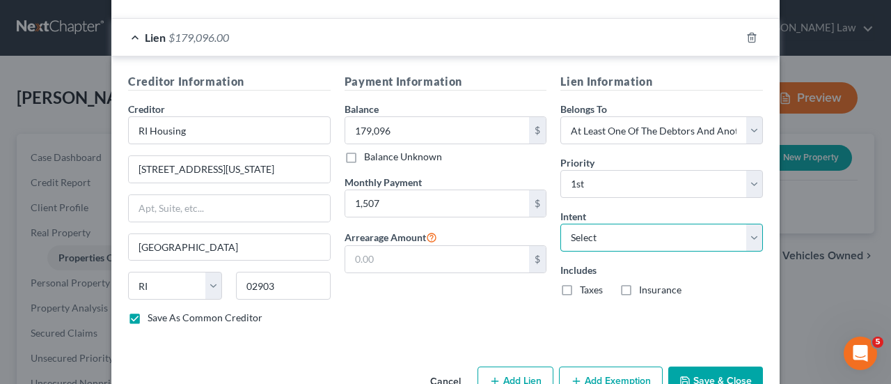
click at [752, 246] on select "Select Surrender Redeem Reaffirm Avoid Other" at bounding box center [662, 238] width 203 height 28
select select "2"
click at [561, 224] on select "Select Surrender Redeem Reaffirm Avoid Other" at bounding box center [662, 238] width 203 height 28
click at [580, 286] on label "Taxes" at bounding box center [591, 290] width 23 height 14
click at [586, 286] on input "Taxes" at bounding box center [590, 287] width 9 height 9
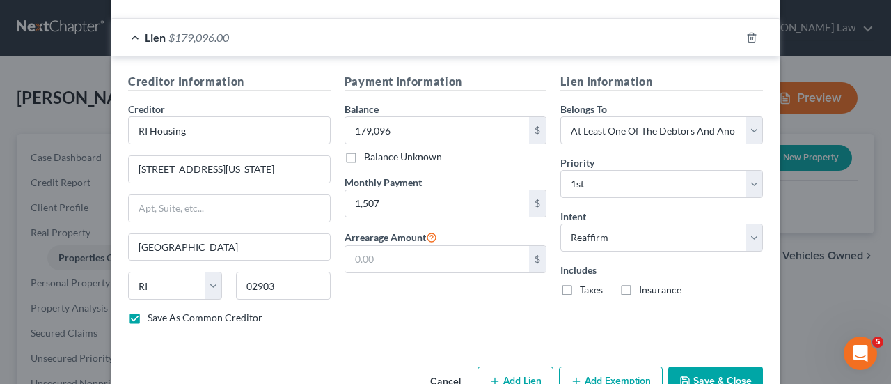
checkbox input "true"
click at [639, 283] on label "Insurance" at bounding box center [660, 290] width 42 height 14
click at [645, 283] on input "Insurance" at bounding box center [649, 287] width 9 height 9
checkbox input "true"
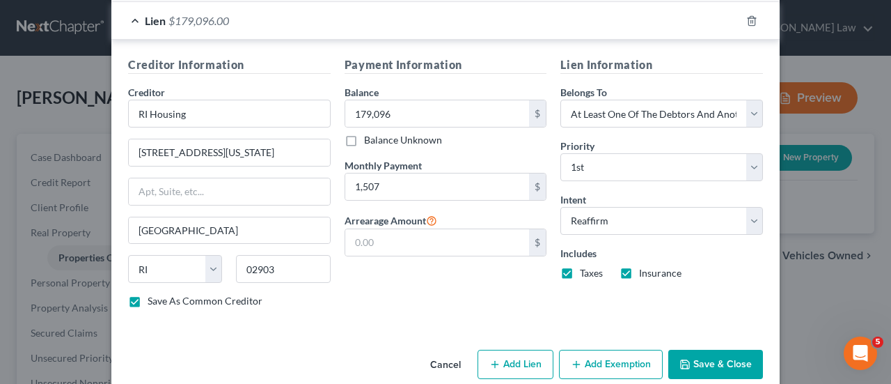
scroll to position [403, 0]
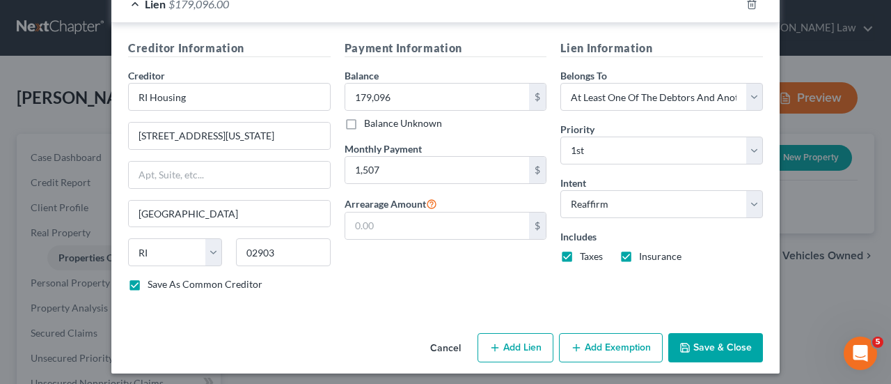
click at [515, 334] on button "Add Lien" at bounding box center [516, 347] width 76 height 29
select select "3"
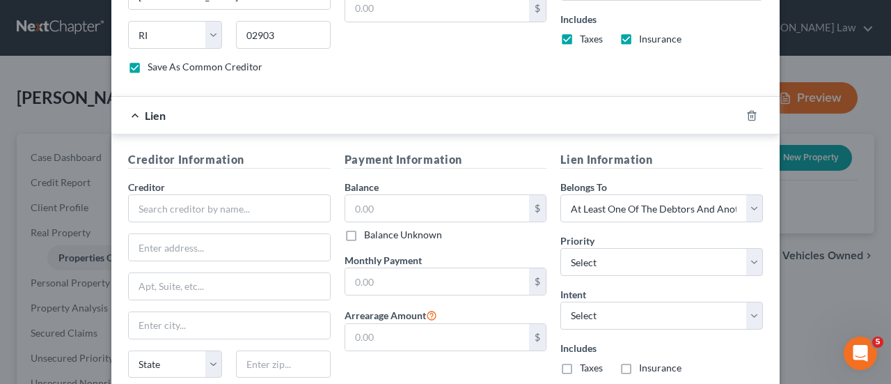
scroll to position [624, 0]
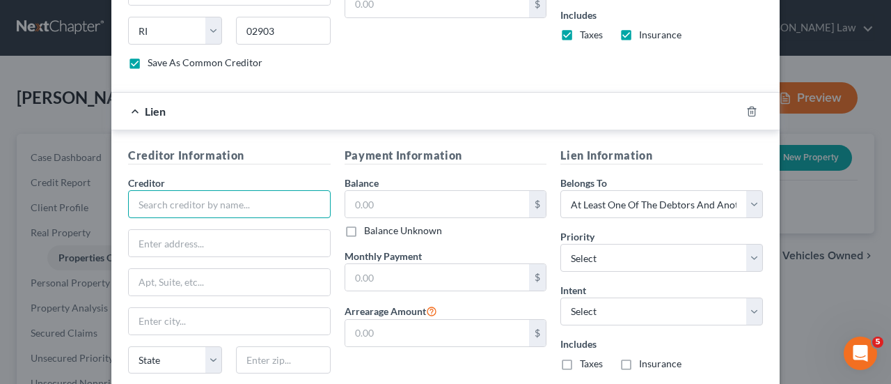
click at [237, 208] on input "text" at bounding box center [229, 204] width 203 height 28
type input "RI Housing"
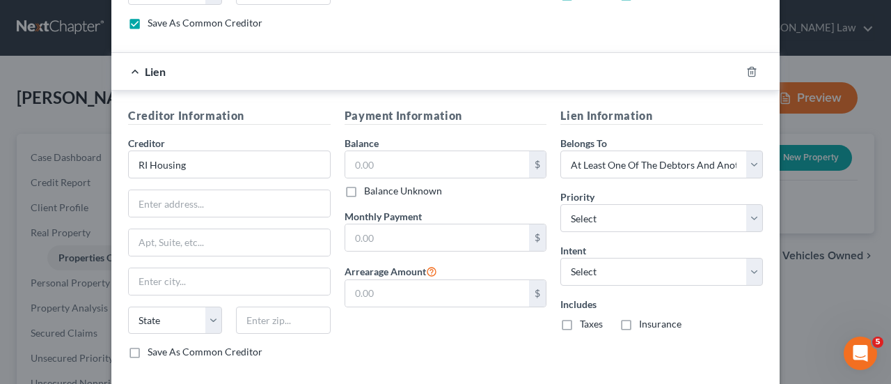
scroll to position [729, 0]
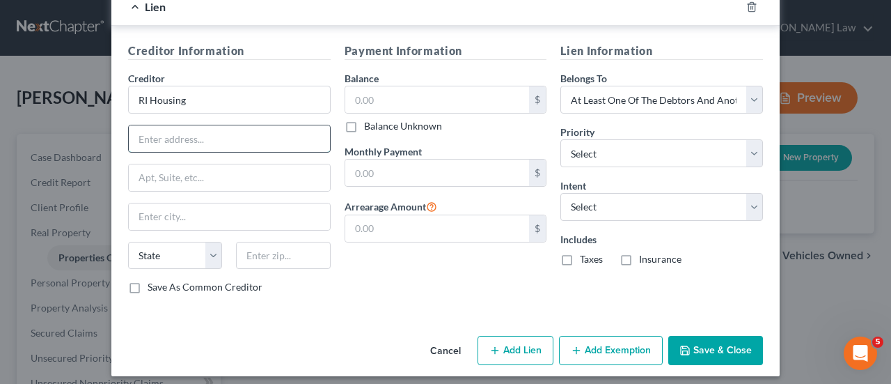
click at [200, 134] on input "text" at bounding box center [229, 138] width 201 height 26
type input "[STREET_ADDRESS][US_STATE]"
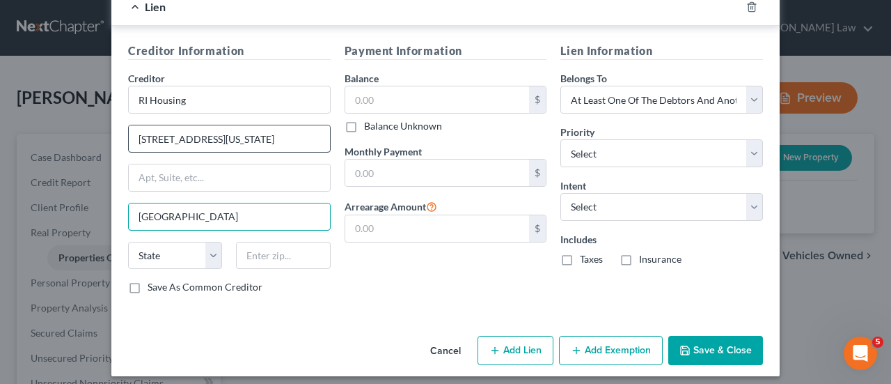
type input "[GEOGRAPHIC_DATA]"
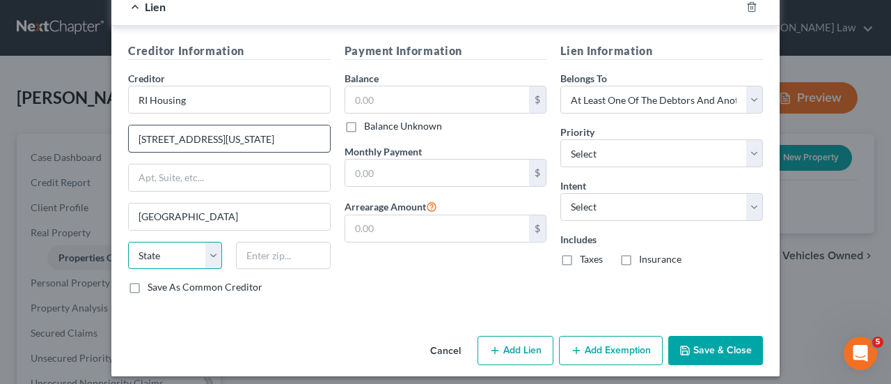
select select "41"
type input "02903"
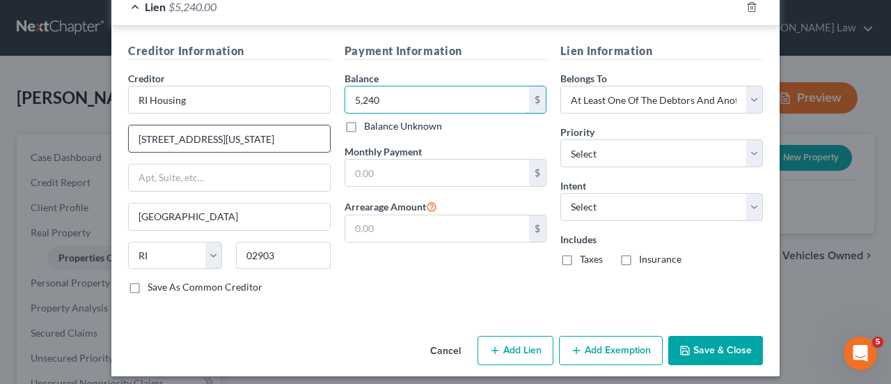
type input "5,240"
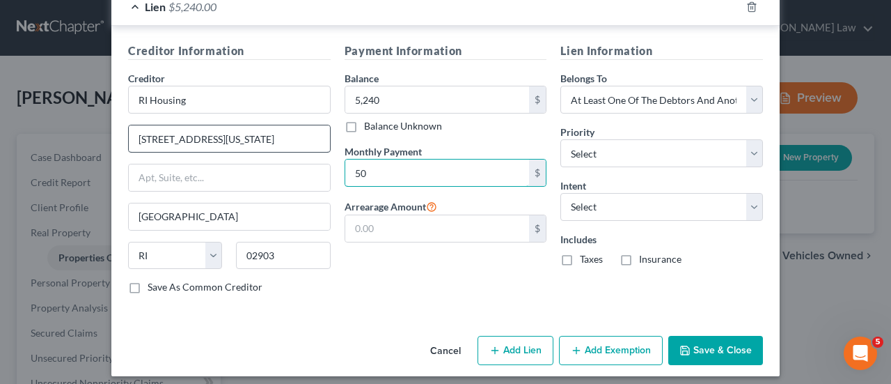
type input "50"
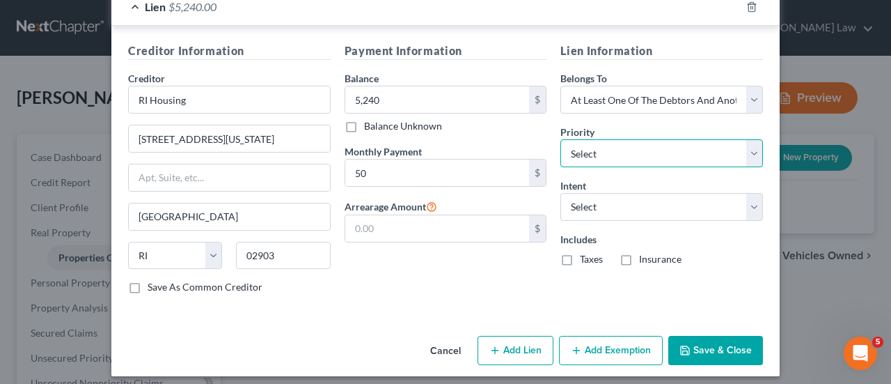
click at [747, 155] on select "Select 2nd 3rd 4th 5th 6th 7th 8th 9th 10th 11th 12th 13th 14th 15th 16th 17th …" at bounding box center [662, 153] width 203 height 28
select select "0"
click at [561, 139] on select "Select 2nd 3rd 4th 5th 6th 7th 8th 9th 10th 11th 12th 13th 14th 15th 16th 17th …" at bounding box center [662, 153] width 203 height 28
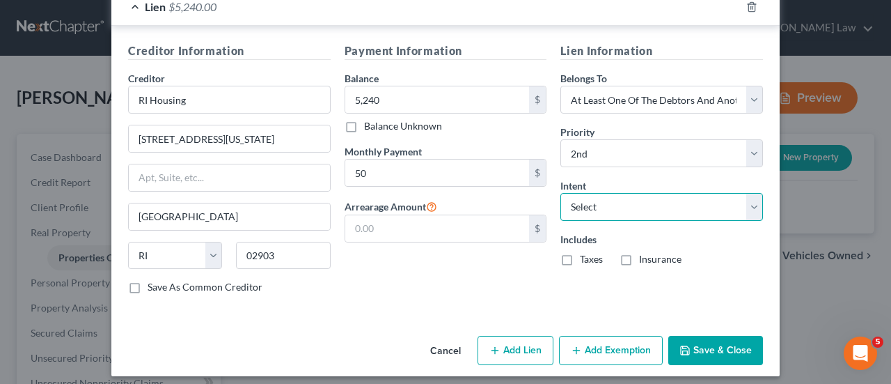
click at [748, 201] on select "Select Surrender Redeem Reaffirm Avoid Other" at bounding box center [662, 207] width 203 height 28
select select "2"
click at [561, 193] on select "Select Surrender Redeem Reaffirm Avoid Other" at bounding box center [662, 207] width 203 height 28
click at [705, 343] on button "Save & Close" at bounding box center [716, 350] width 95 height 29
checkbox input "false"
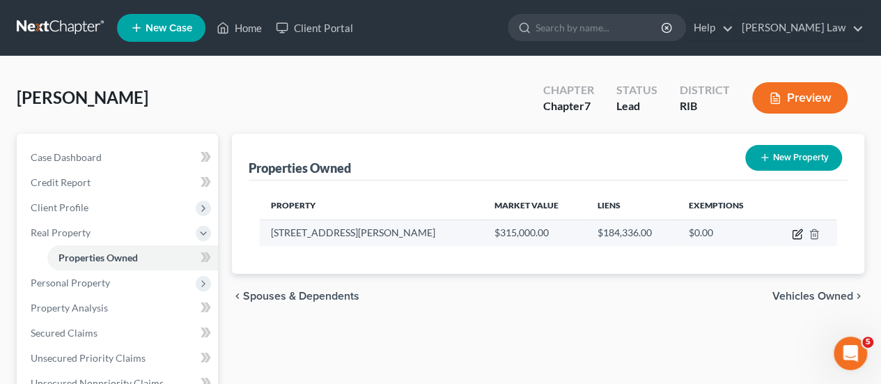
click at [800, 236] on icon "button" at bounding box center [797, 233] width 11 height 11
select select "41"
select select "3"
select select "6"
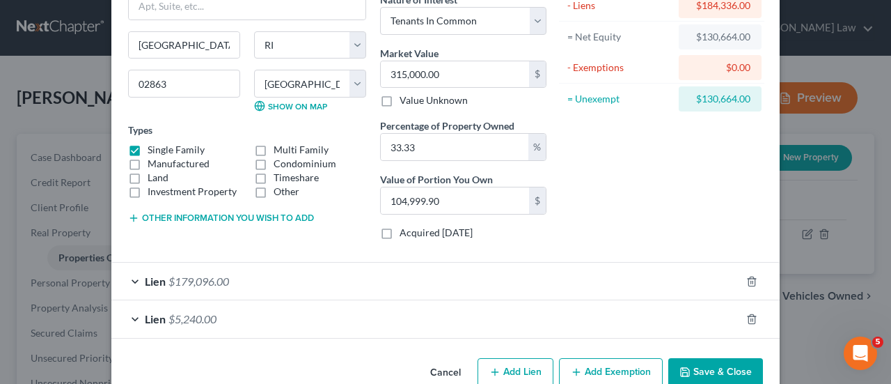
scroll to position [153, 0]
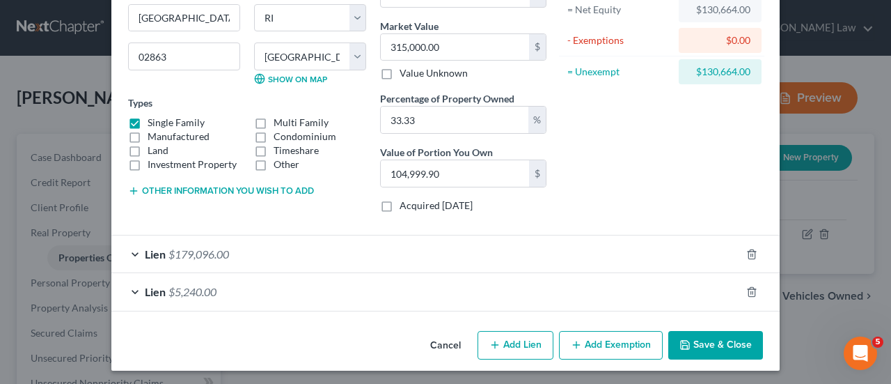
click at [620, 334] on button "Add Exemption" at bounding box center [611, 345] width 104 height 29
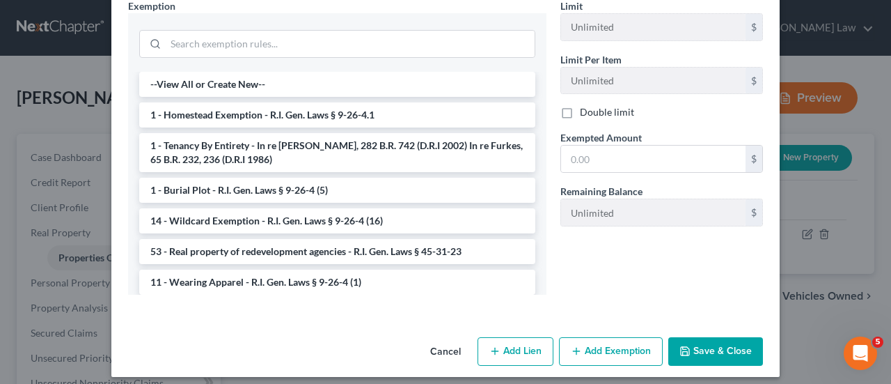
scroll to position [525, 0]
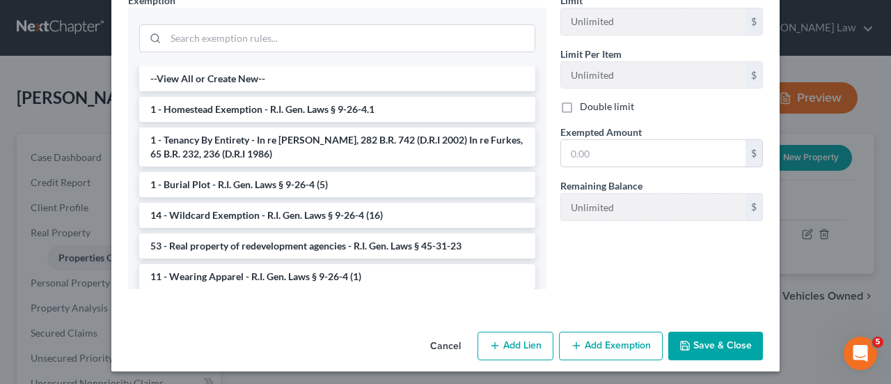
click at [694, 332] on button "Save & Close" at bounding box center [716, 346] width 95 height 29
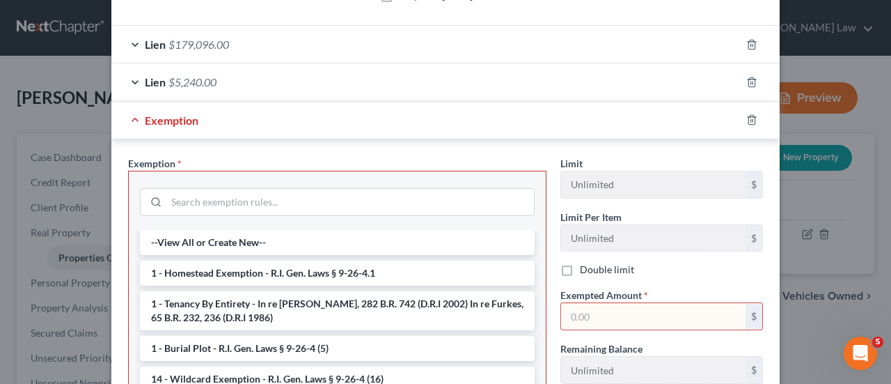
scroll to position [360, 0]
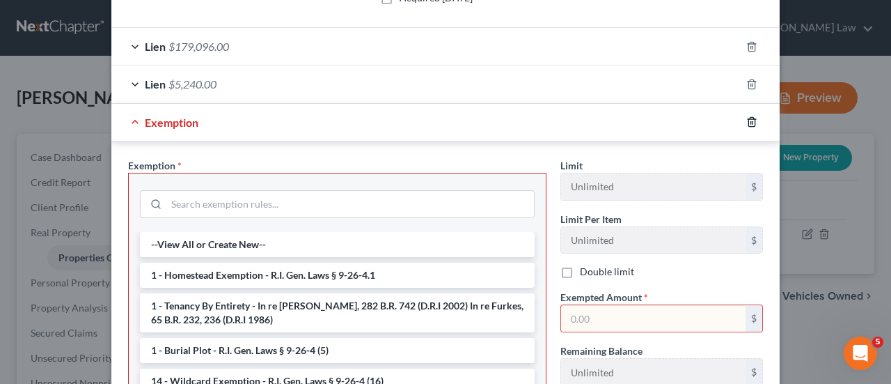
click at [747, 116] on icon "button" at bounding box center [752, 121] width 11 height 11
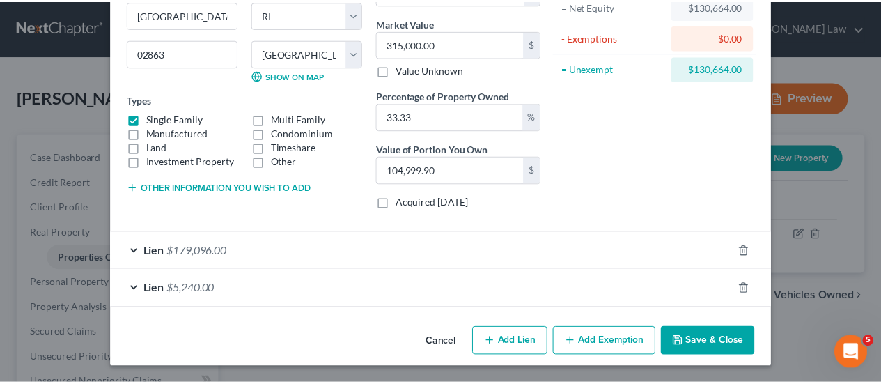
scroll to position [153, 0]
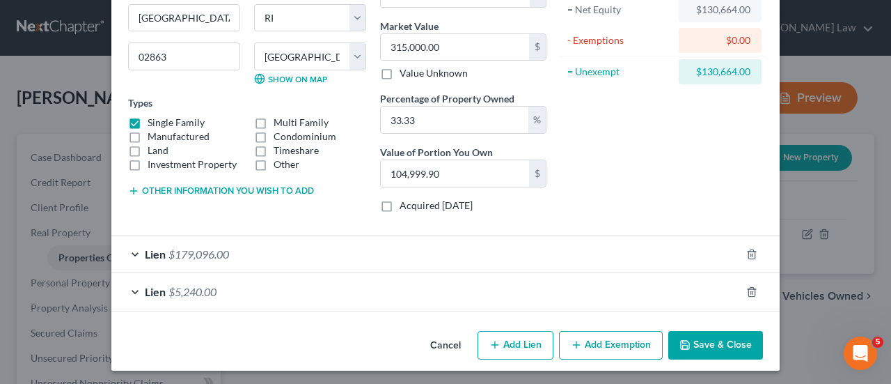
click at [687, 342] on button "Save & Close" at bounding box center [716, 345] width 95 height 29
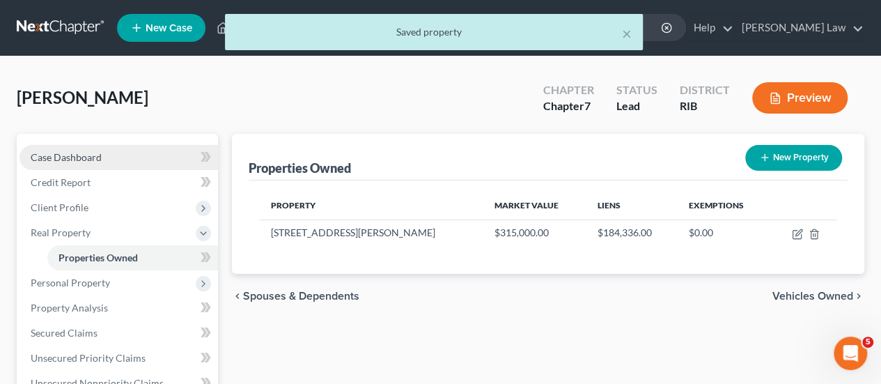
click at [68, 153] on span "Case Dashboard" at bounding box center [66, 157] width 71 height 12
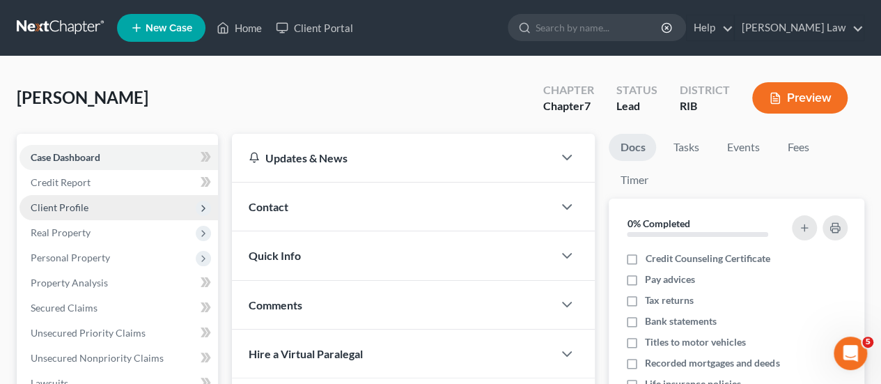
click at [78, 212] on span "Client Profile" at bounding box center [119, 207] width 198 height 25
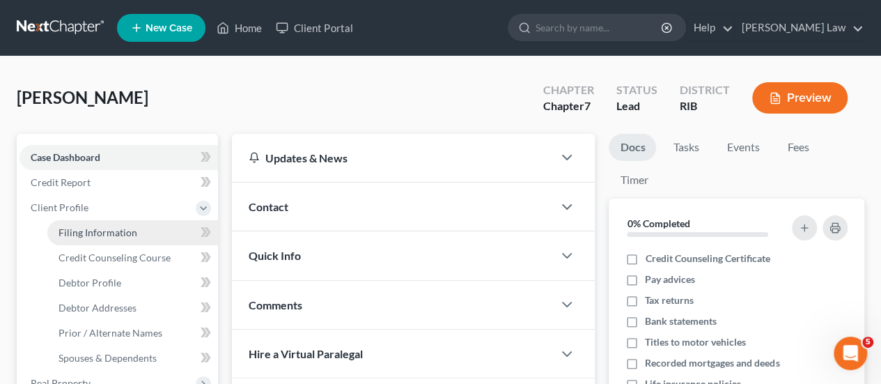
click at [123, 227] on span "Filing Information" at bounding box center [98, 232] width 79 height 12
select select "1"
select select "0"
select select "71"
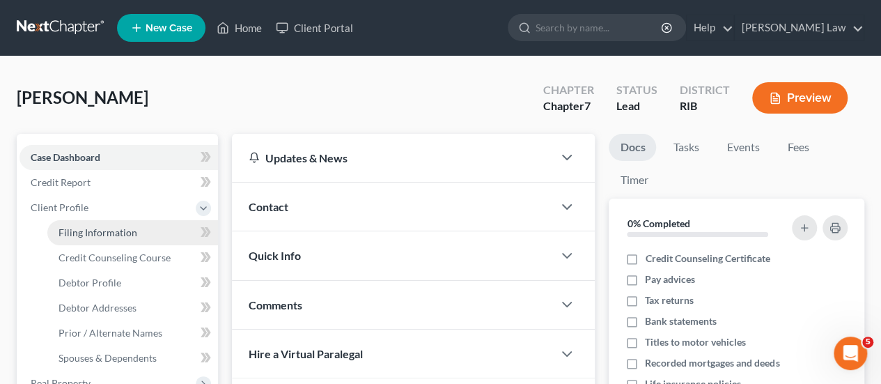
select select "0"
select select "41"
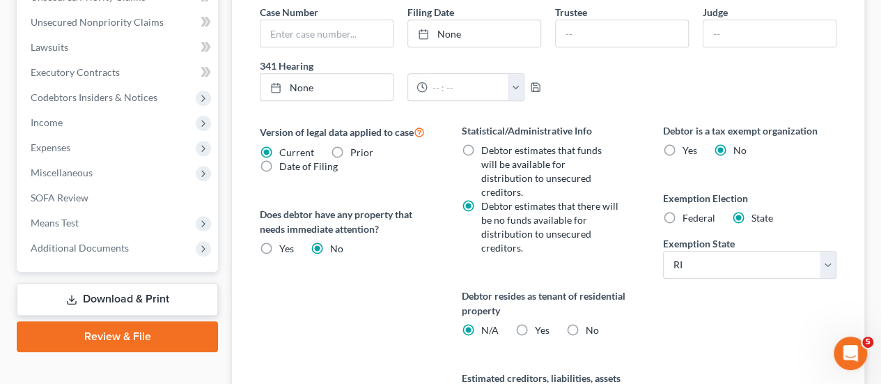
scroll to position [487, 0]
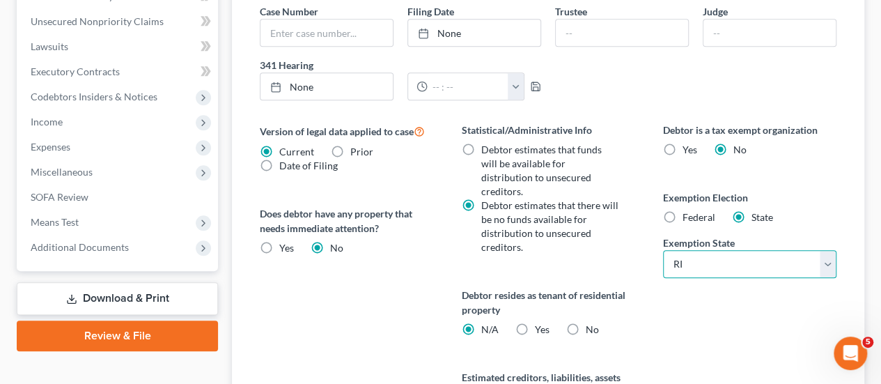
click at [826, 250] on select "State [US_STATE] AK AR AZ CA CO CT DE DC [GEOGRAPHIC_DATA] [GEOGRAPHIC_DATA] GU…" at bounding box center [749, 264] width 173 height 28
click at [784, 313] on div "Debtor is a tax exempt organization Yes No Exemption Election Federal State Exe…" at bounding box center [749, 287] width 201 height 329
click at [683, 210] on label "Federal" at bounding box center [699, 217] width 33 height 14
click at [688, 210] on input "Federal" at bounding box center [692, 214] width 9 height 9
radio input "true"
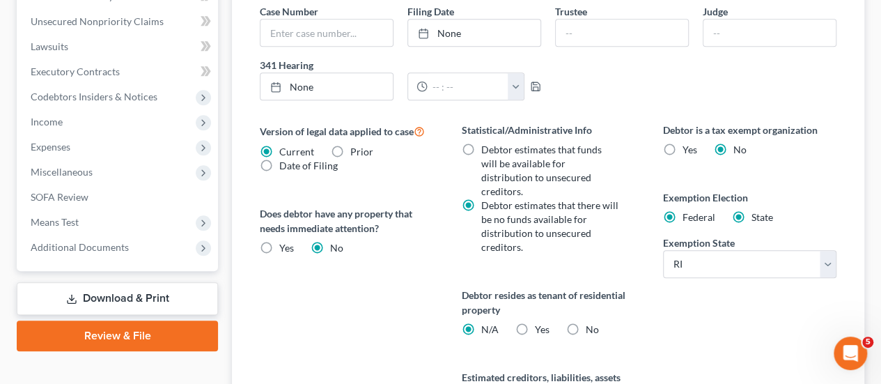
radio input "false"
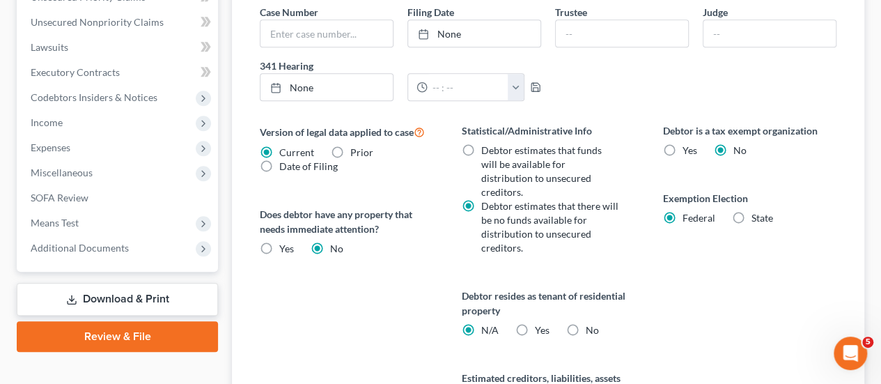
scroll to position [601, 0]
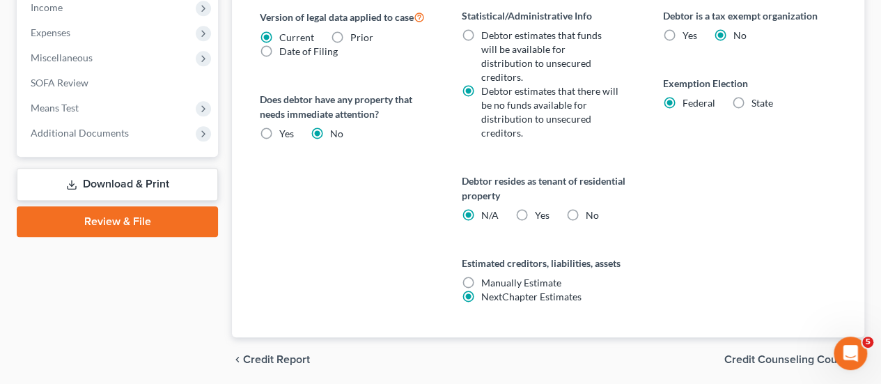
click at [756, 354] on span "Credit Counseling Course" at bounding box center [788, 359] width 129 height 11
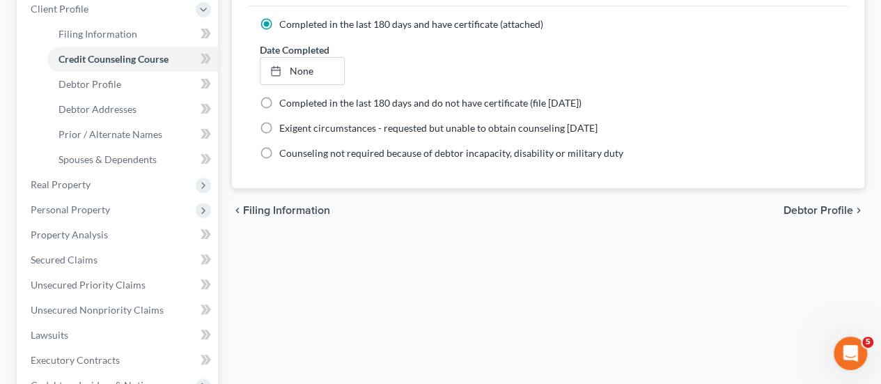
scroll to position [199, 0]
click at [89, 187] on span "Real Property" at bounding box center [61, 184] width 60 height 12
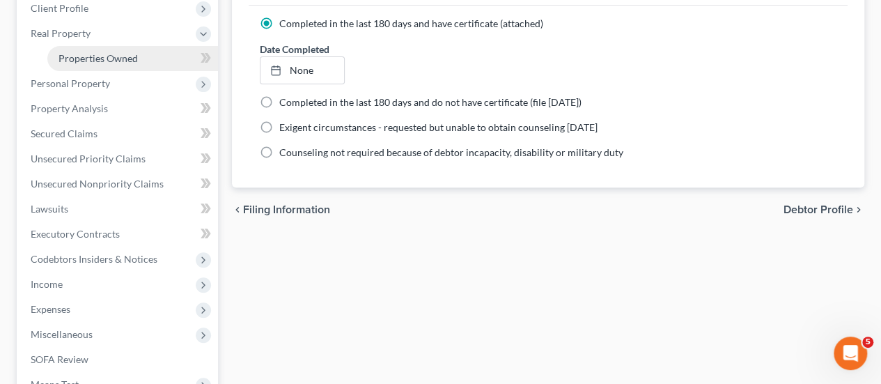
click at [102, 52] on span "Properties Owned" at bounding box center [98, 58] width 79 height 12
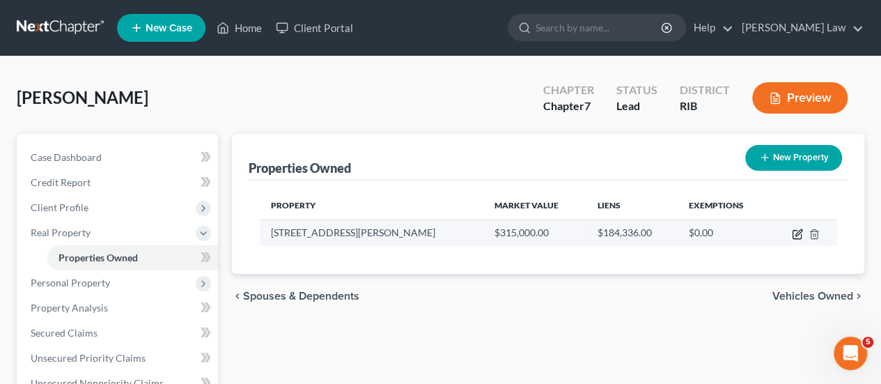
click at [797, 233] on icon "button" at bounding box center [797, 233] width 11 height 11
select select "41"
select select "3"
select select "6"
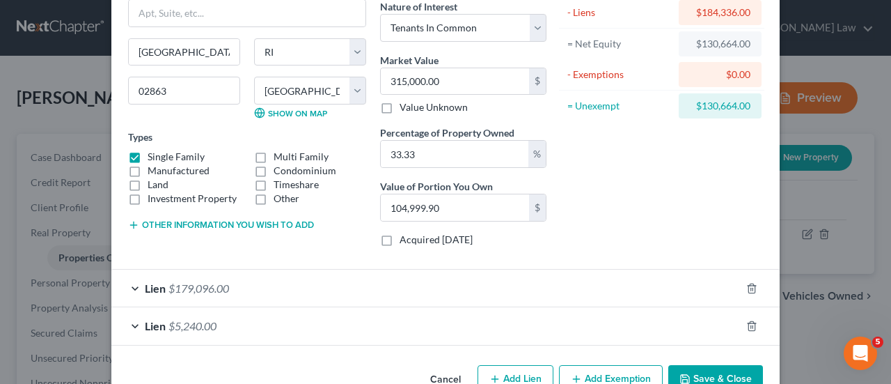
scroll to position [153, 0]
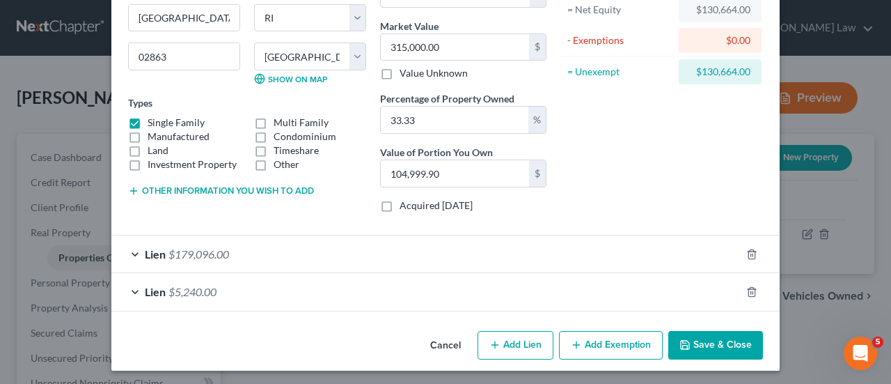
click at [603, 331] on button "Add Exemption" at bounding box center [611, 345] width 104 height 29
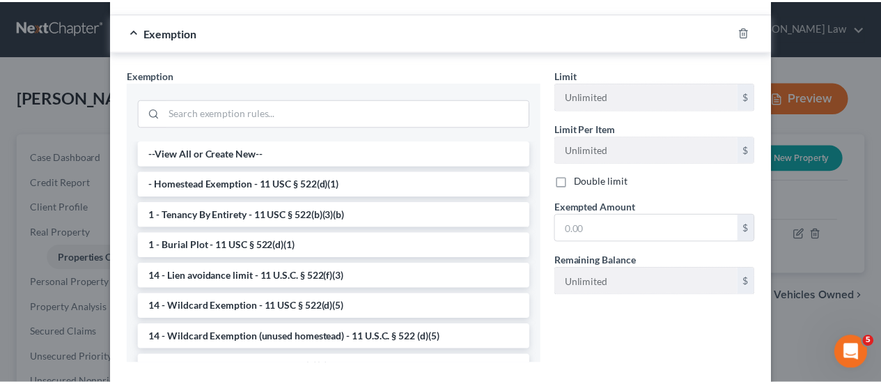
scroll to position [454, 0]
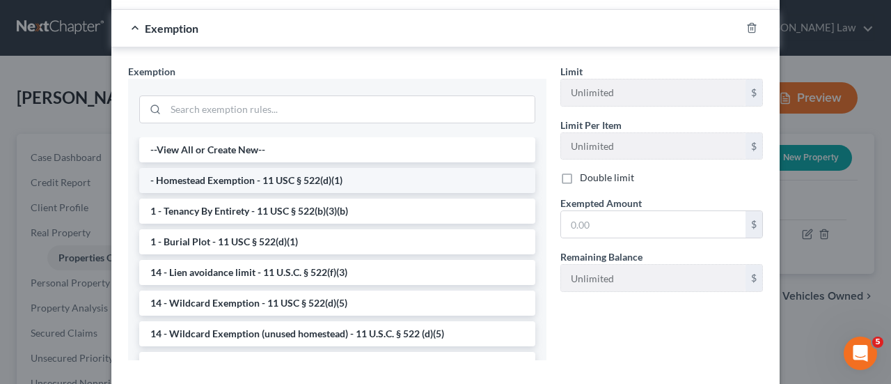
click at [316, 177] on li "- Homestead Exemption - 11 USC § 522(d)(1)" at bounding box center [337, 180] width 396 height 25
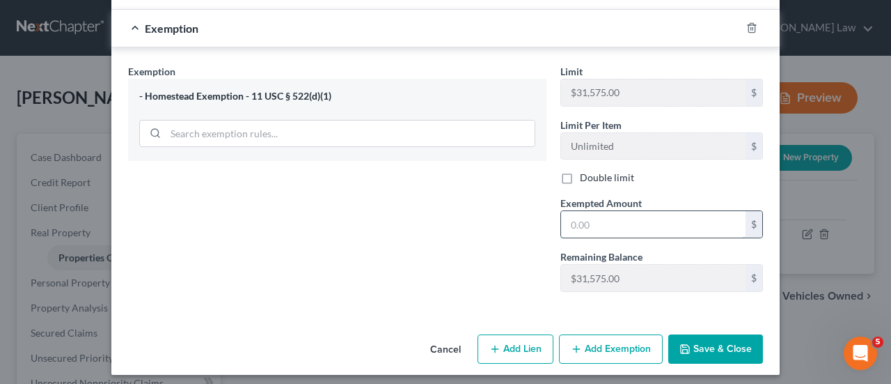
click at [600, 221] on input "text" at bounding box center [653, 224] width 185 height 26
type input "31,575"
click at [692, 344] on button "Save & Close" at bounding box center [716, 348] width 95 height 29
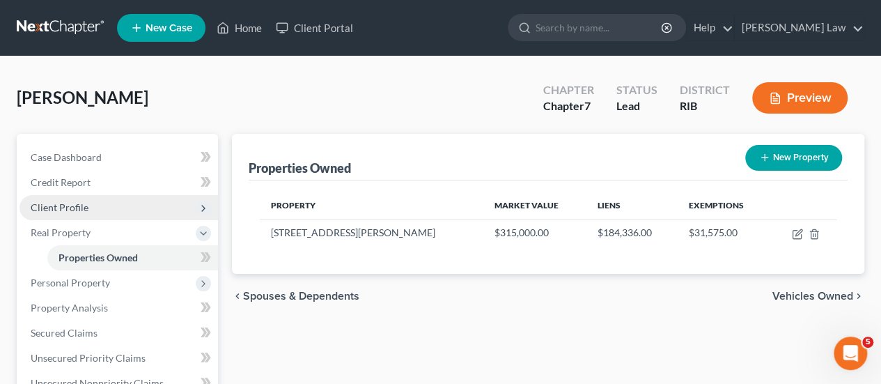
click at [78, 215] on span "Client Profile" at bounding box center [119, 207] width 198 height 25
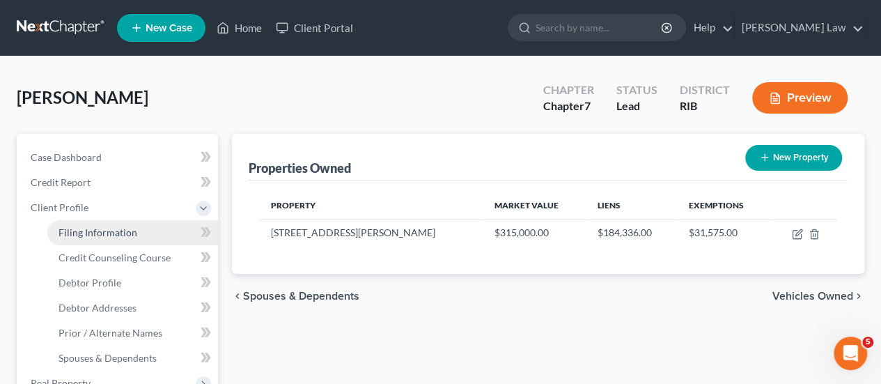
click at [162, 233] on link "Filing Information" at bounding box center [132, 232] width 171 height 25
select select "1"
select select "0"
select select "71"
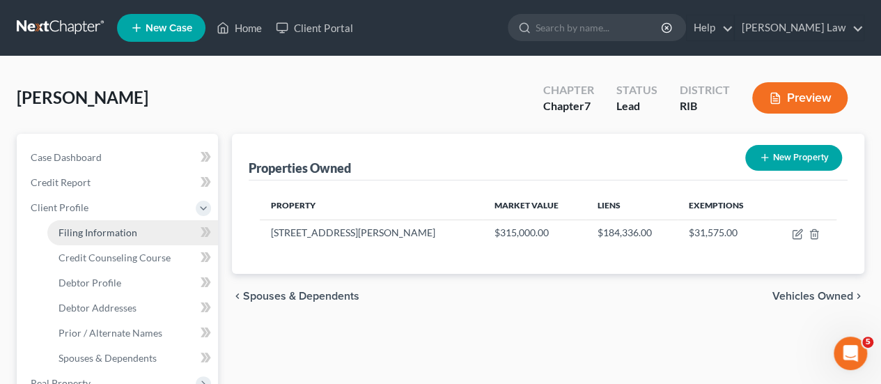
select select "0"
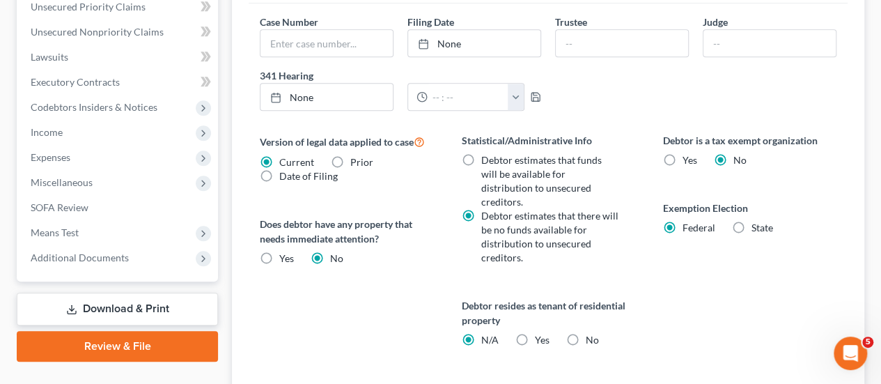
scroll to position [481, 0]
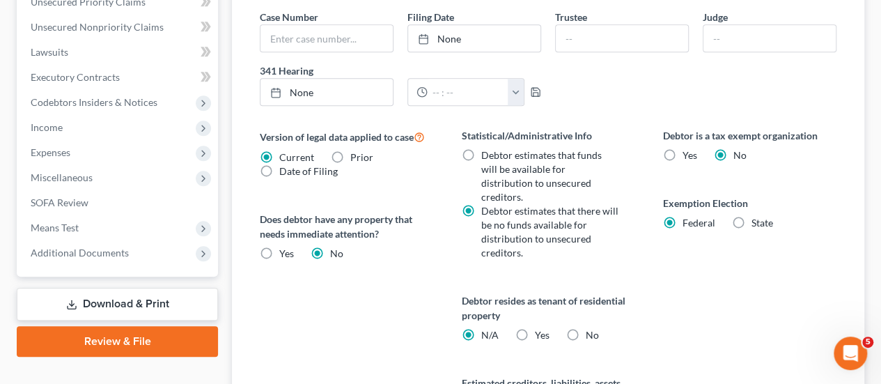
click at [751, 216] on label "State" at bounding box center [762, 223] width 22 height 14
click at [757, 216] on input "State" at bounding box center [761, 220] width 9 height 9
radio input "true"
radio input "false"
select select "41"
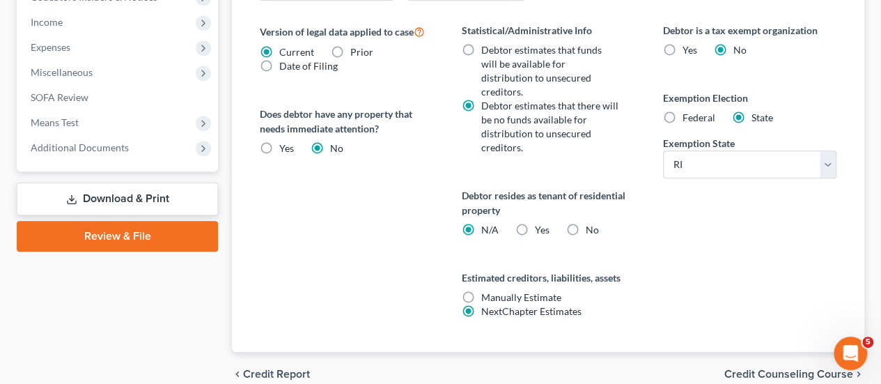
scroll to position [601, 0]
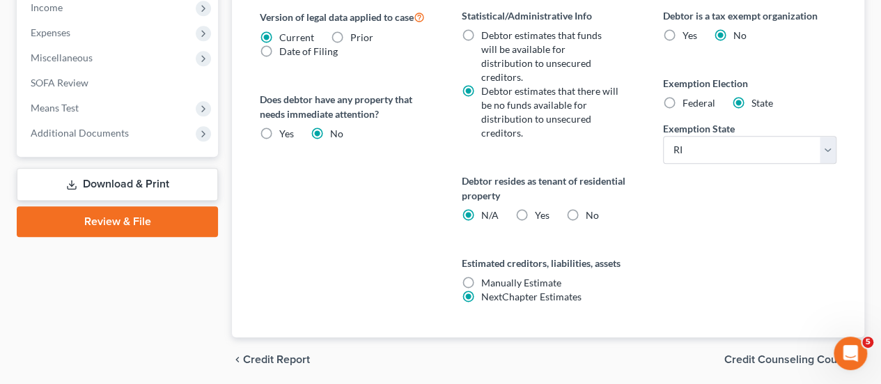
click at [770, 354] on span "Credit Counseling Course" at bounding box center [788, 359] width 129 height 11
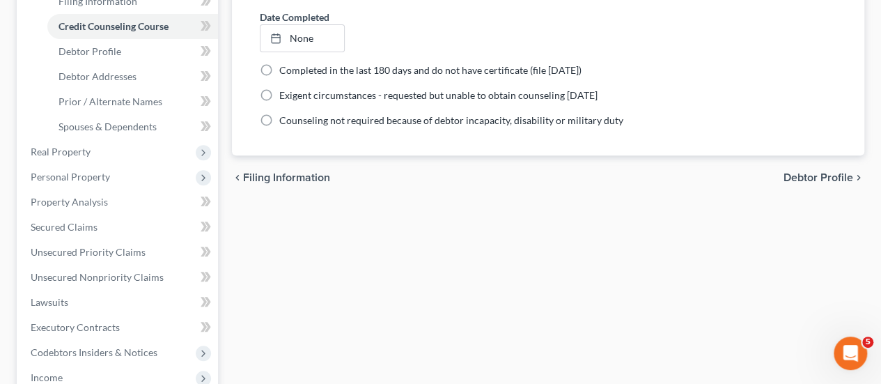
scroll to position [247, 0]
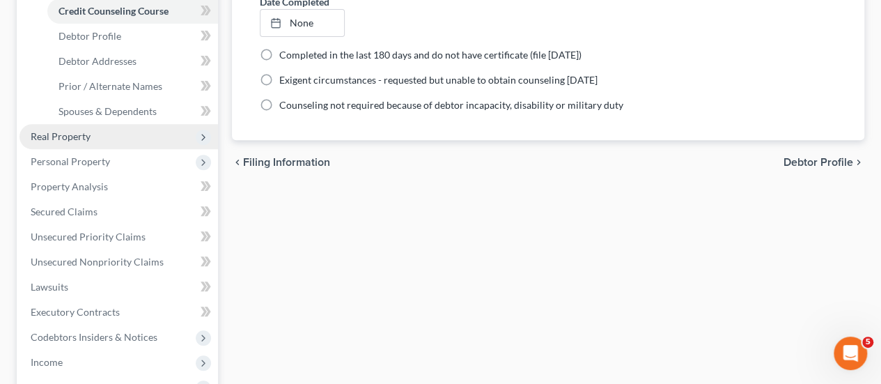
click at [65, 143] on span "Real Property" at bounding box center [119, 136] width 198 height 25
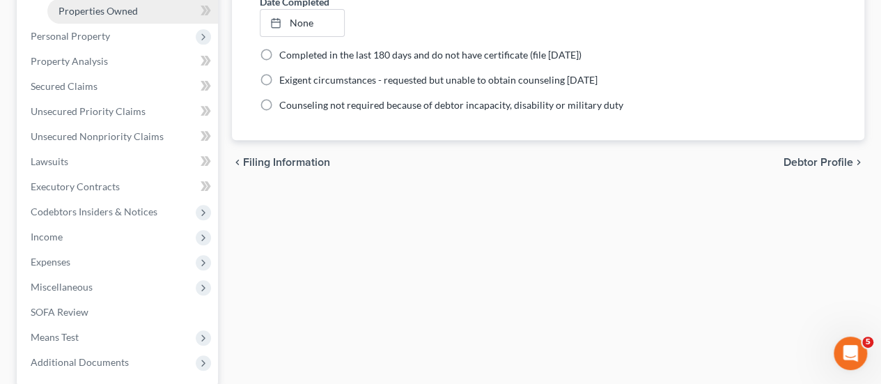
click at [127, 13] on span "Properties Owned" at bounding box center [98, 11] width 79 height 12
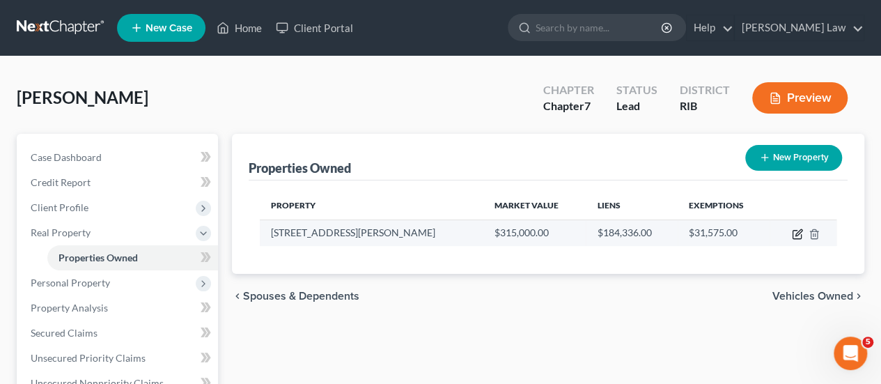
click at [794, 233] on icon "button" at bounding box center [797, 233] width 11 height 11
select select "41"
select select "3"
select select "6"
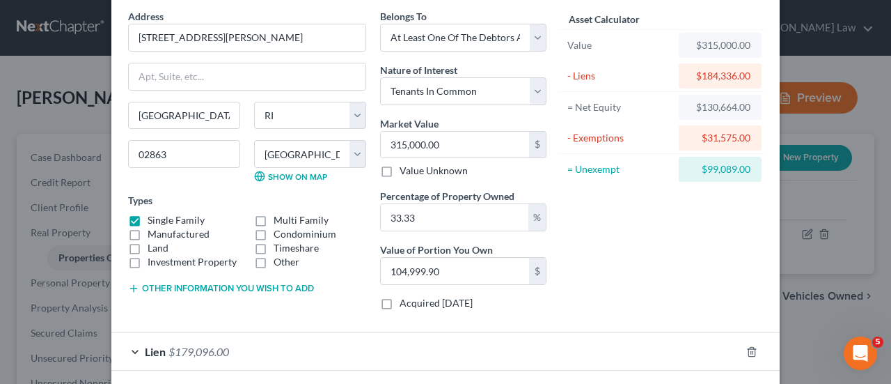
scroll to position [21, 0]
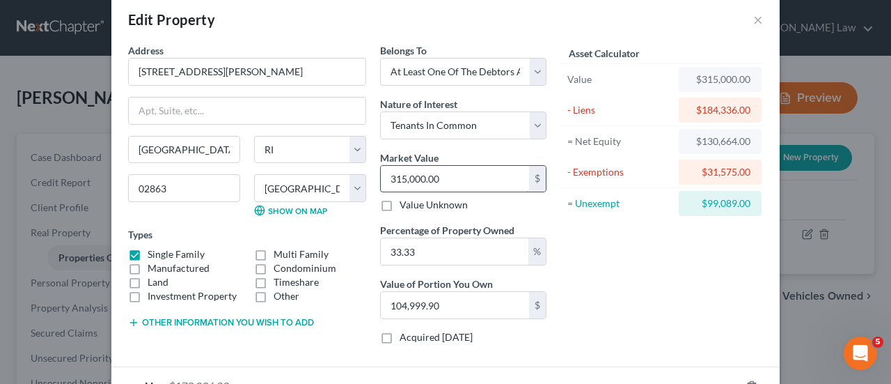
click at [464, 172] on input "315,000.00" at bounding box center [455, 179] width 148 height 26
type input "3"
type input "0.99"
type input "30"
type input "9.99"
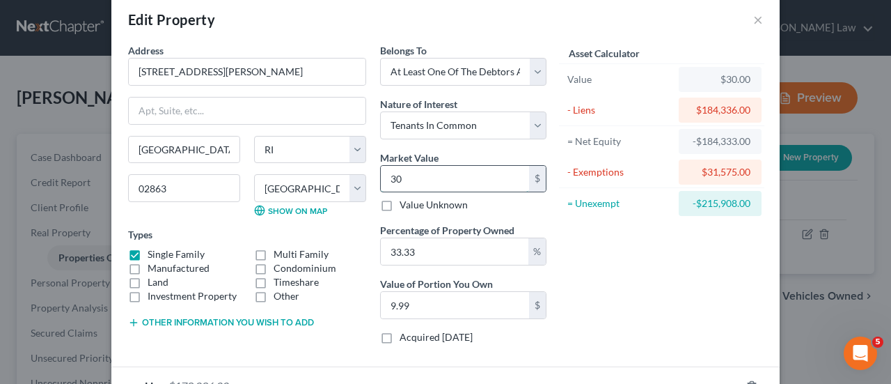
type input "305"
type input "101.65"
type input "3050"
type input "1,016.56"
type input "3,0500"
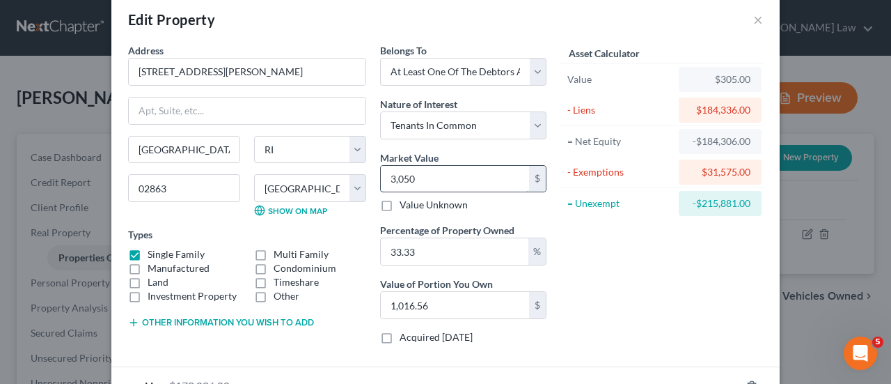
type input "10,165.65"
type input "30,5000"
type input "101,656.50"
click at [464, 172] on input "305,000" at bounding box center [455, 179] width 148 height 26
type input "3"
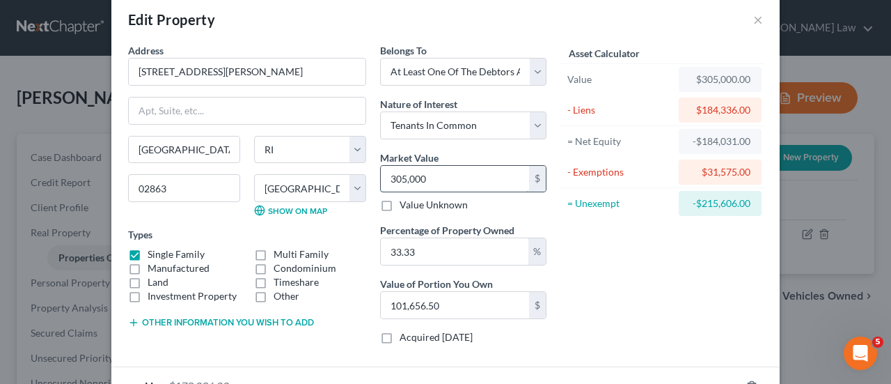
type input "0.99"
type input "31"
type input "10.33"
type input "315"
type input "104.98"
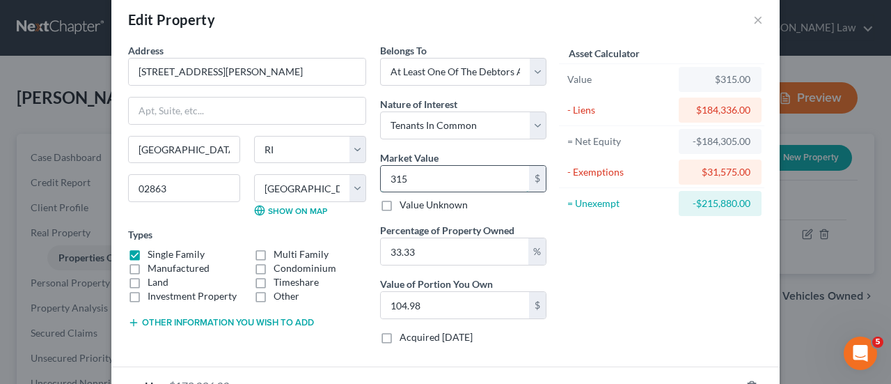
type input "3150"
type input "1,049.89"
type input "3,1500"
type input "10,498.95"
type input "31,5000"
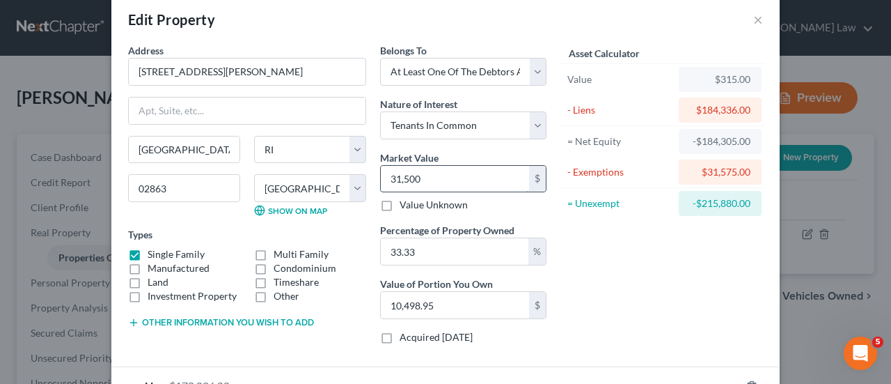
type input "104,989.50"
type input "315,000"
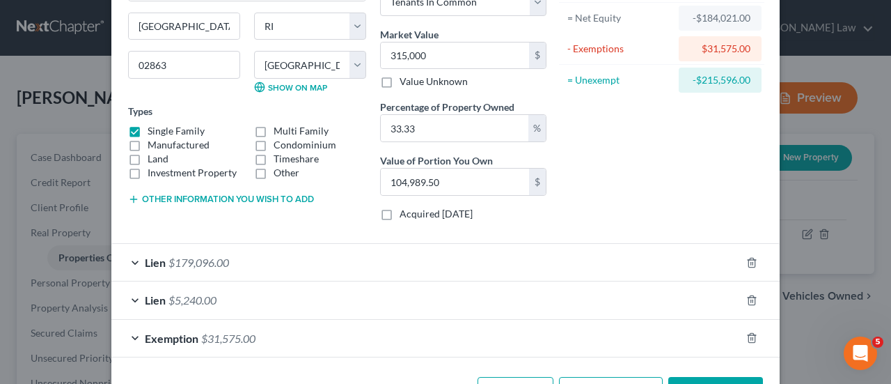
scroll to position [152, 0]
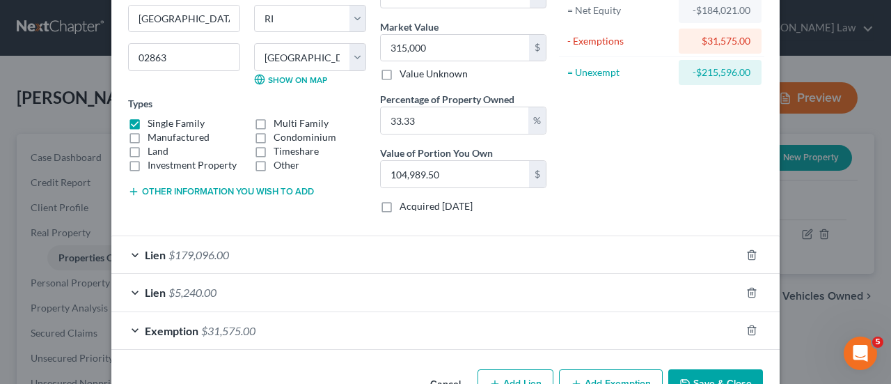
click at [336, 325] on div "Exemption $31,575.00" at bounding box center [426, 330] width 630 height 37
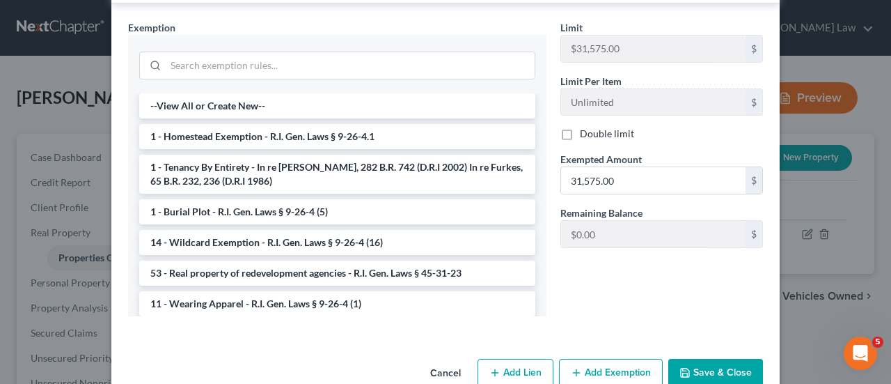
scroll to position [513, 0]
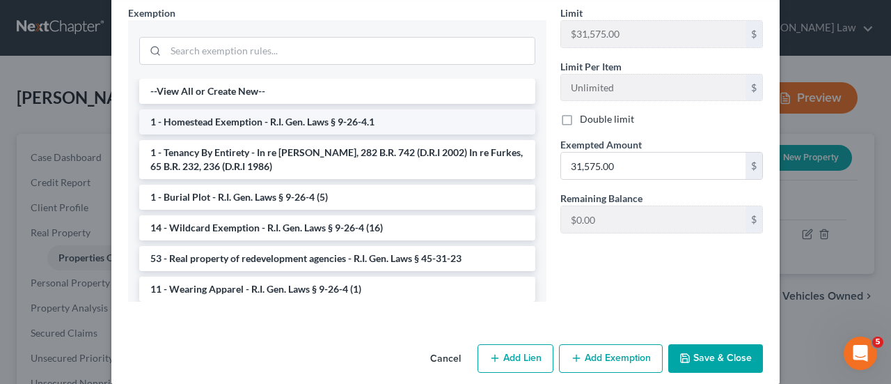
click at [334, 111] on li "1 - Homestead Exemption - R.I. Gen. Laws § 9-26-4.1" at bounding box center [337, 121] width 396 height 25
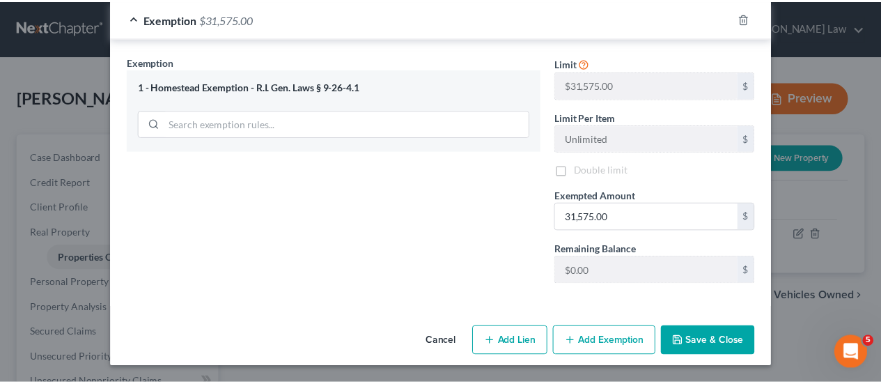
scroll to position [458, 0]
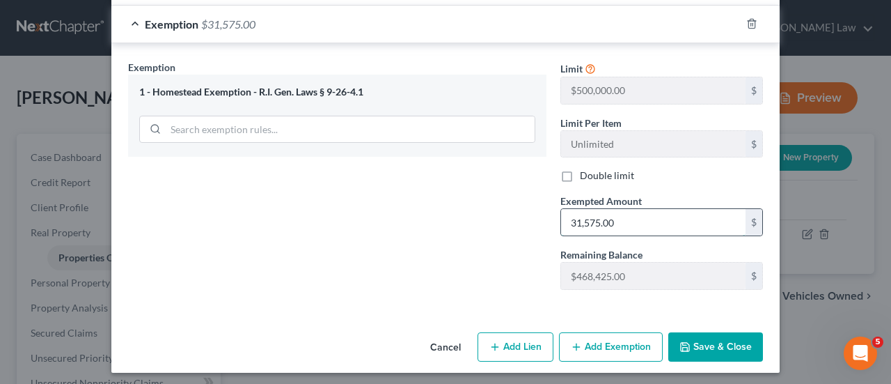
click at [641, 222] on input "31,575.00" at bounding box center [653, 222] width 185 height 26
type input "105,000"
click at [699, 339] on button "Save & Close" at bounding box center [716, 346] width 95 height 29
